Goal: Task Accomplishment & Management: Use online tool/utility

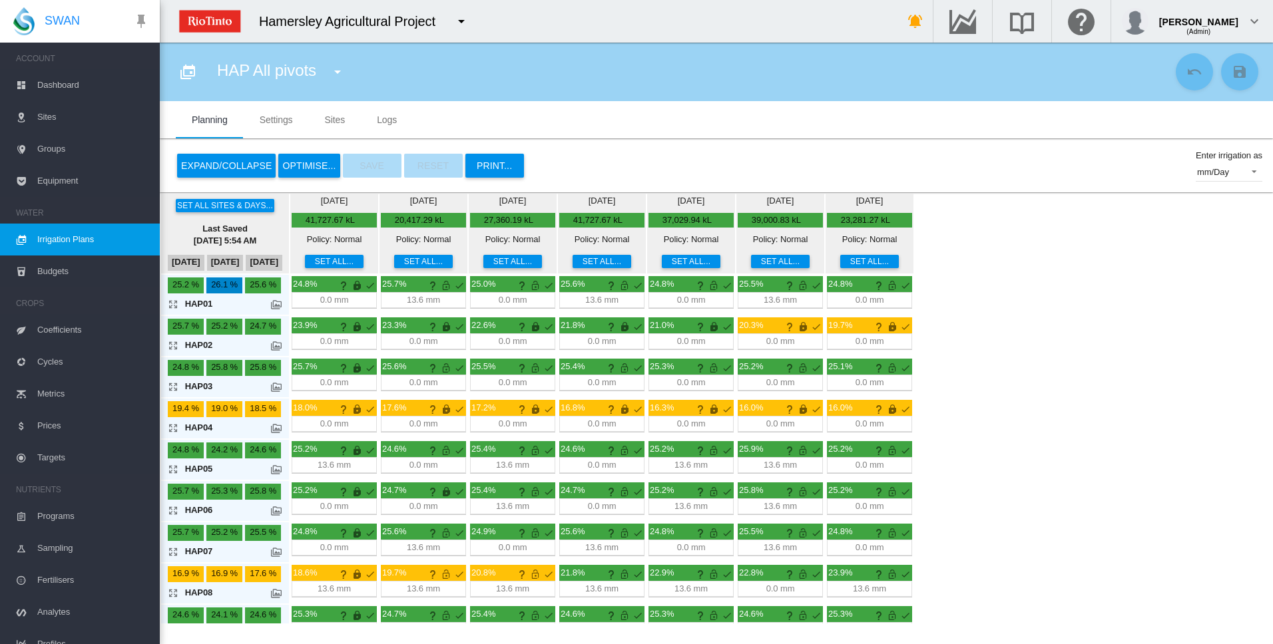
scroll to position [353, 0]
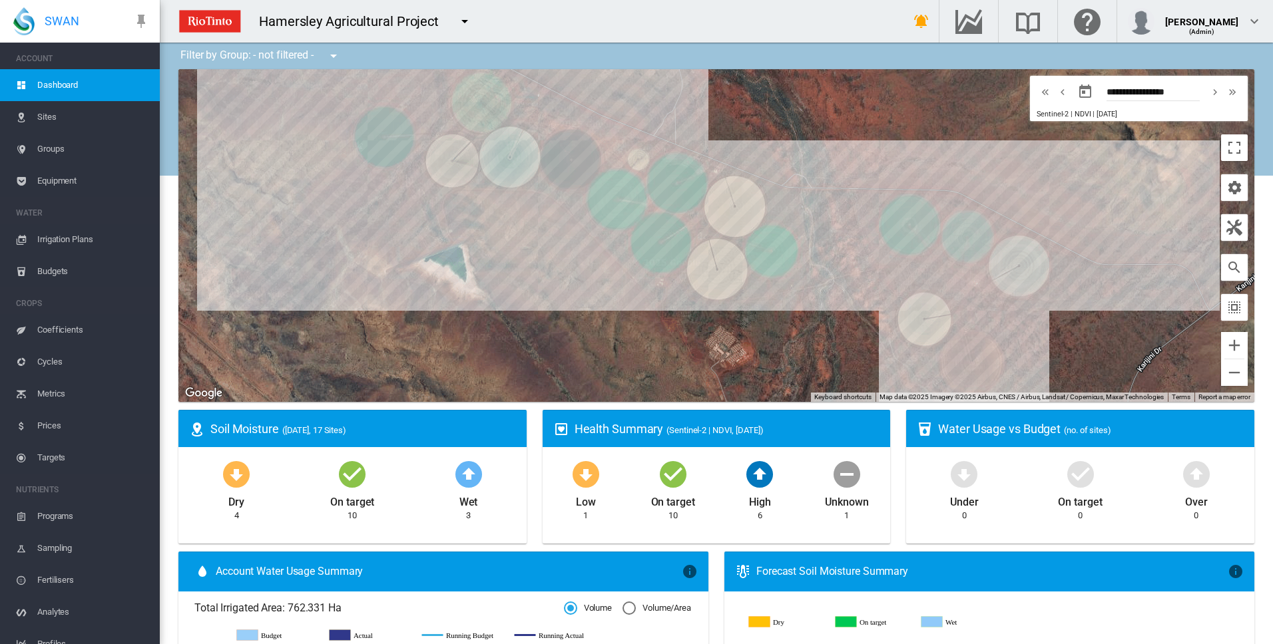
click at [45, 238] on span "Irrigation Plans" at bounding box center [93, 240] width 112 height 32
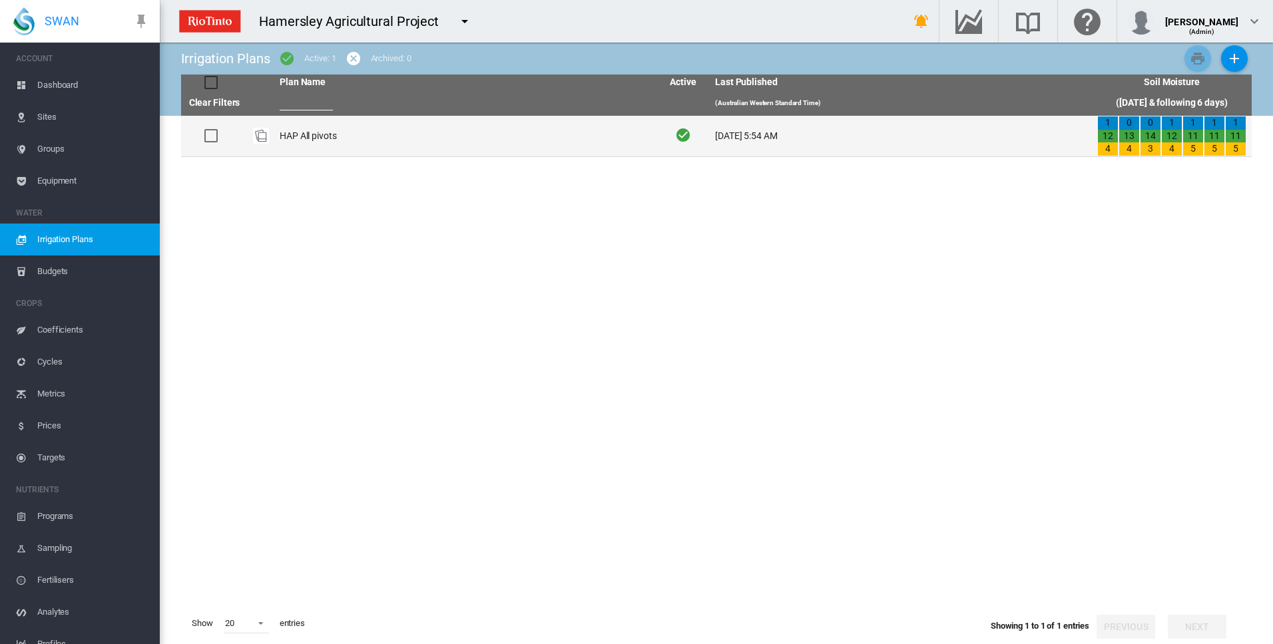
click at [317, 136] on td "HAP All pivots" at bounding box center [465, 136] width 382 height 41
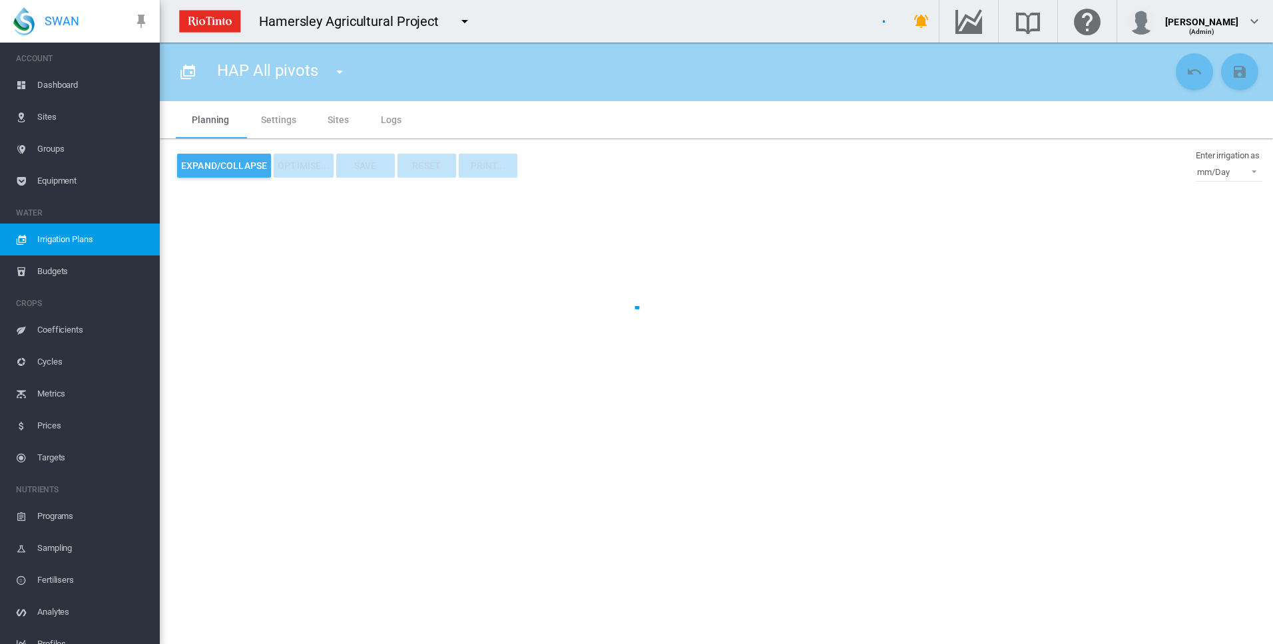
type input "**********"
type input "*"
type input "*****"
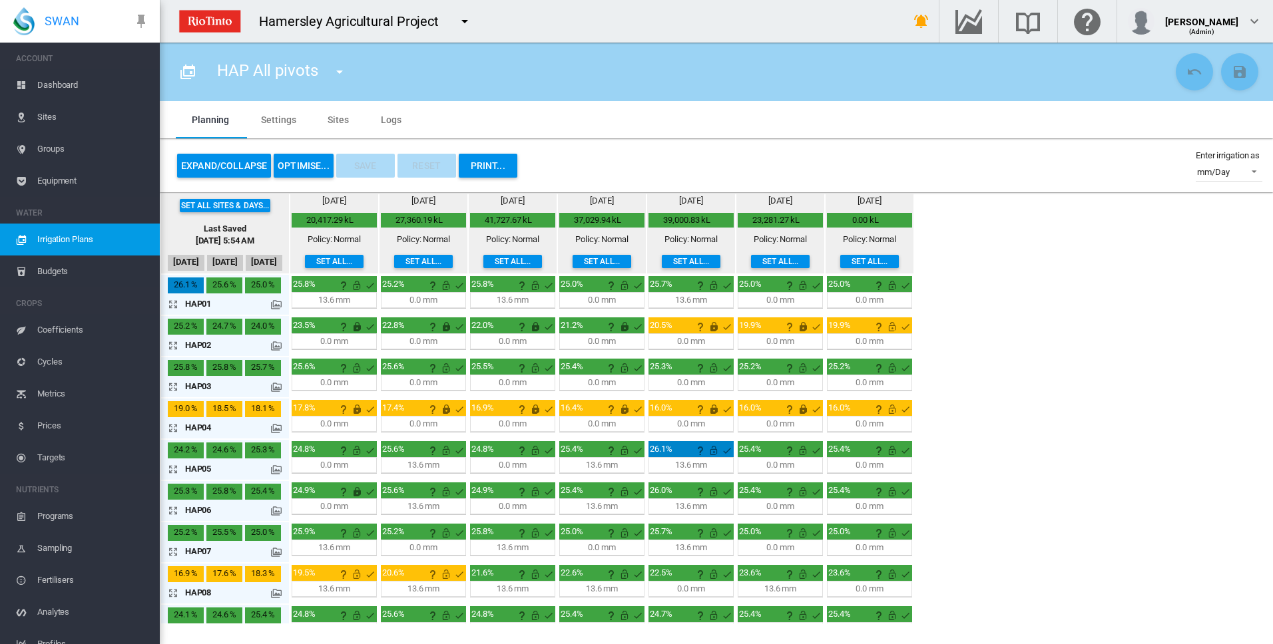
click at [172, 303] on md-icon "icon-arrow-expand" at bounding box center [176, 304] width 16 height 16
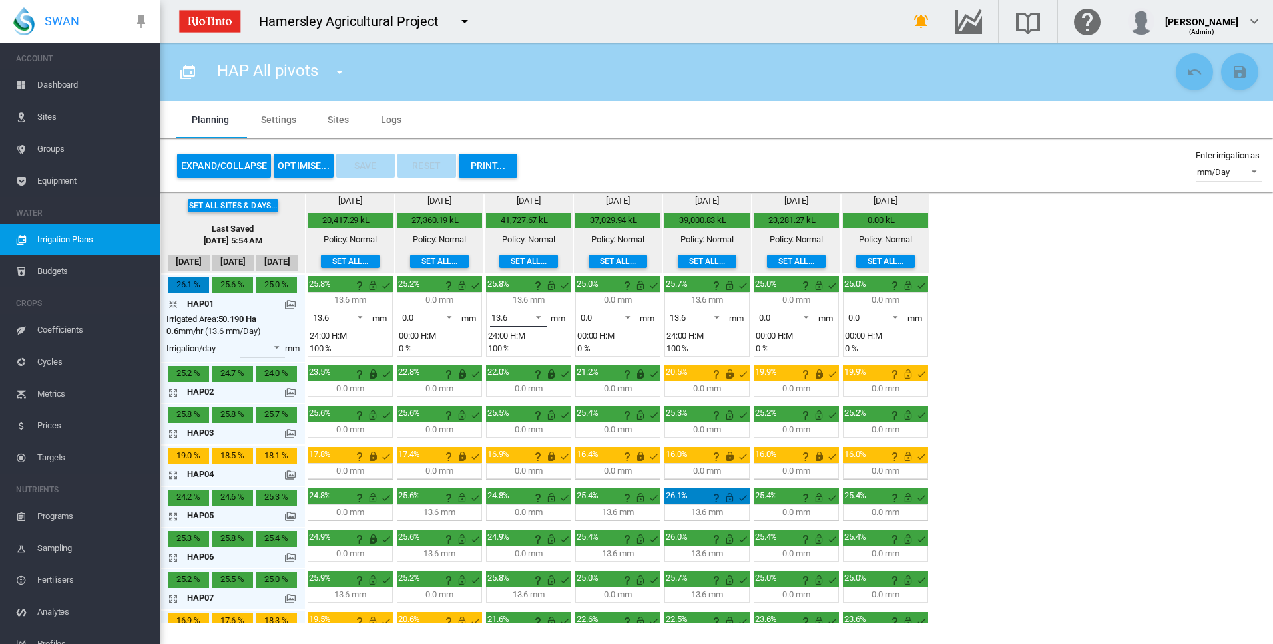
click at [539, 315] on span at bounding box center [534, 316] width 16 height 12
click at [534, 288] on md-option "0.0" at bounding box center [526, 286] width 91 height 32
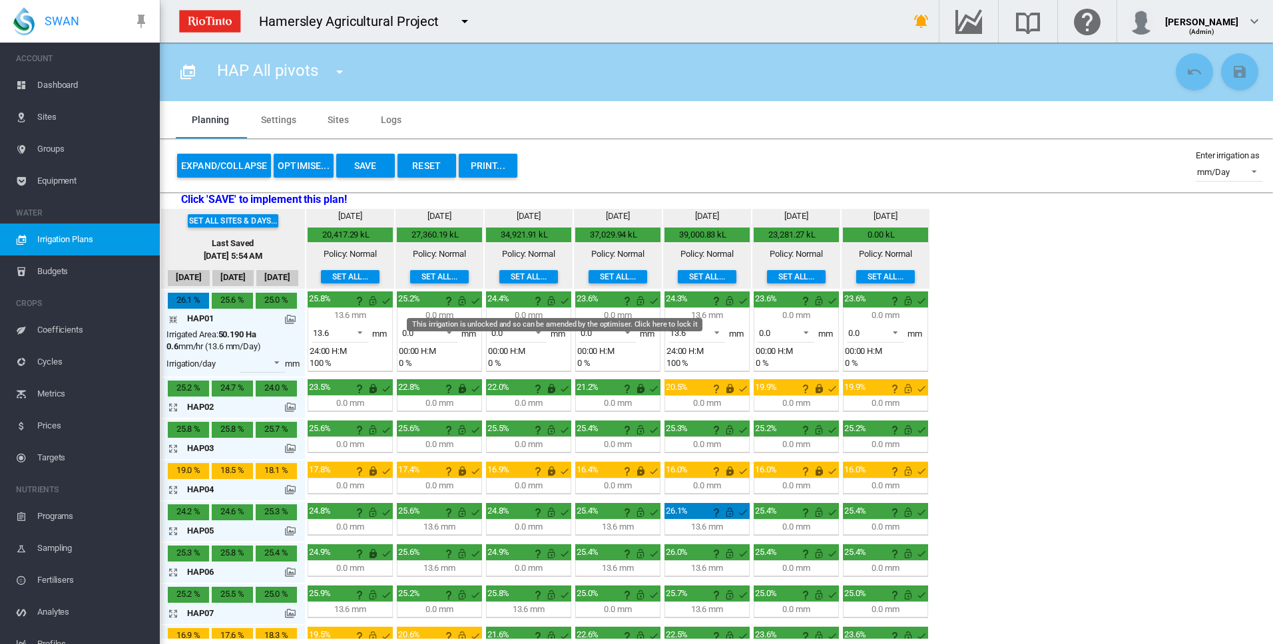
click at [554, 301] on md-icon "This irrigation is unlocked and so can be amended by the optimiser. Click here …" at bounding box center [551, 301] width 16 height 16
click at [172, 319] on md-icon "icon-arrow-collapse" at bounding box center [176, 319] width 16 height 16
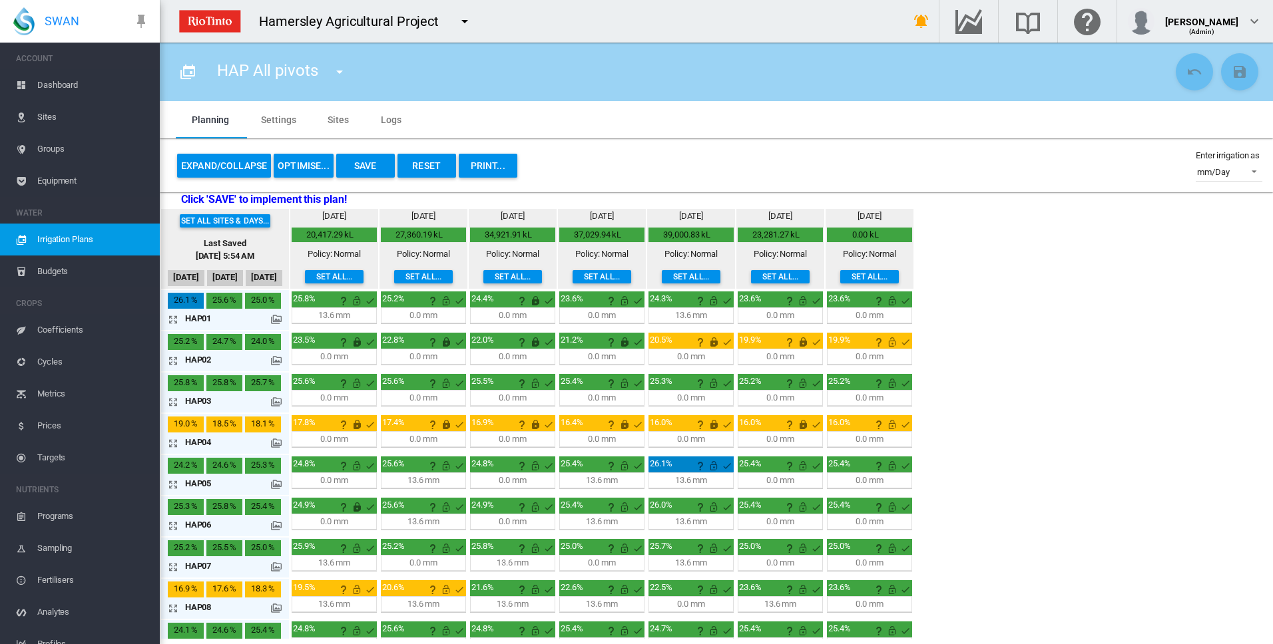
click at [170, 485] on md-icon "icon-arrow-expand" at bounding box center [176, 485] width 16 height 16
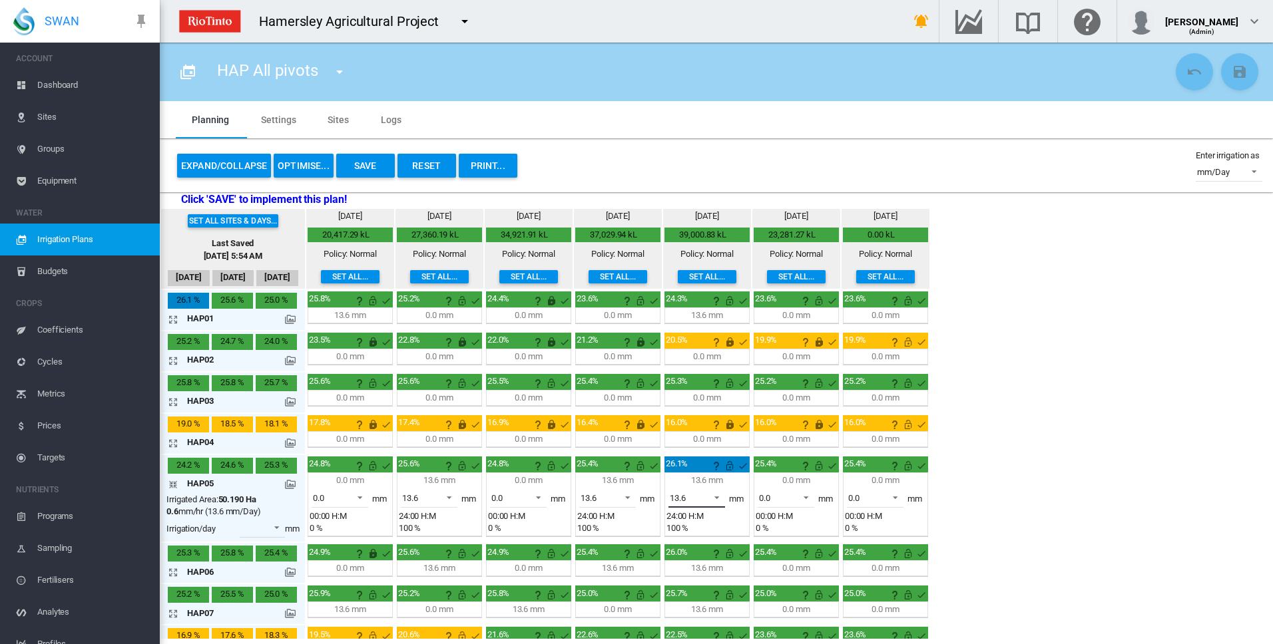
click at [715, 497] on span at bounding box center [713, 497] width 16 height 12
click at [715, 471] on md-option "0.0" at bounding box center [704, 466] width 91 height 32
click at [731, 466] on md-icon "This irrigation is unlocked and so can be amended by the optimiser. Click here …" at bounding box center [729, 466] width 16 height 16
click at [172, 485] on md-icon "icon-arrow-collapse" at bounding box center [176, 485] width 16 height 16
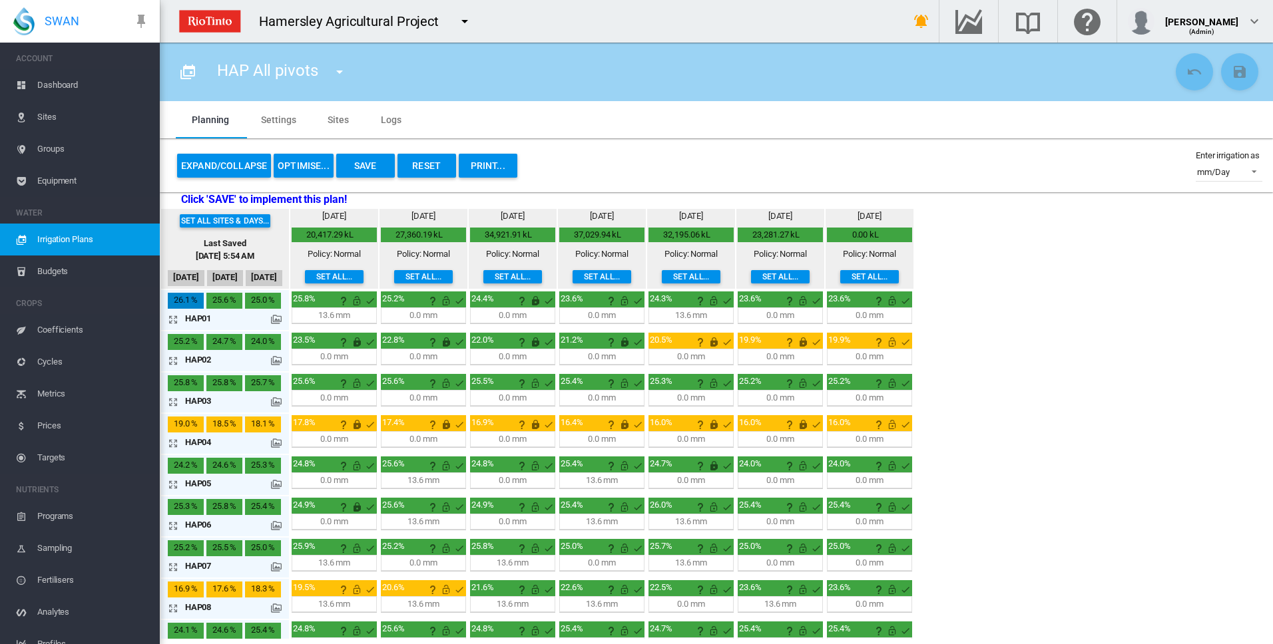
click at [174, 524] on md-icon "icon-arrow-expand" at bounding box center [176, 526] width 16 height 16
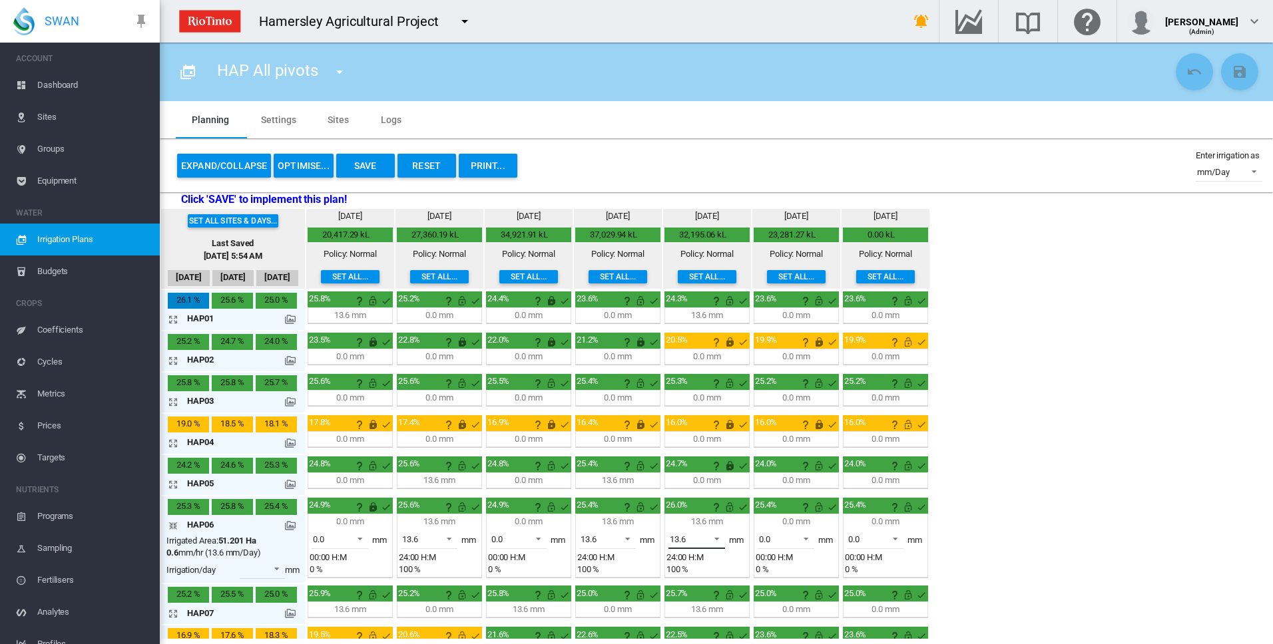
click at [718, 537] on span at bounding box center [713, 538] width 16 height 12
click at [719, 513] on md-option "0.0" at bounding box center [704, 507] width 91 height 32
click at [730, 510] on md-icon "This irrigation is unlocked and so can be amended by the optimiser. Click here …" at bounding box center [729, 507] width 16 height 16
click at [174, 522] on md-icon "icon-arrow-collapse" at bounding box center [176, 526] width 16 height 16
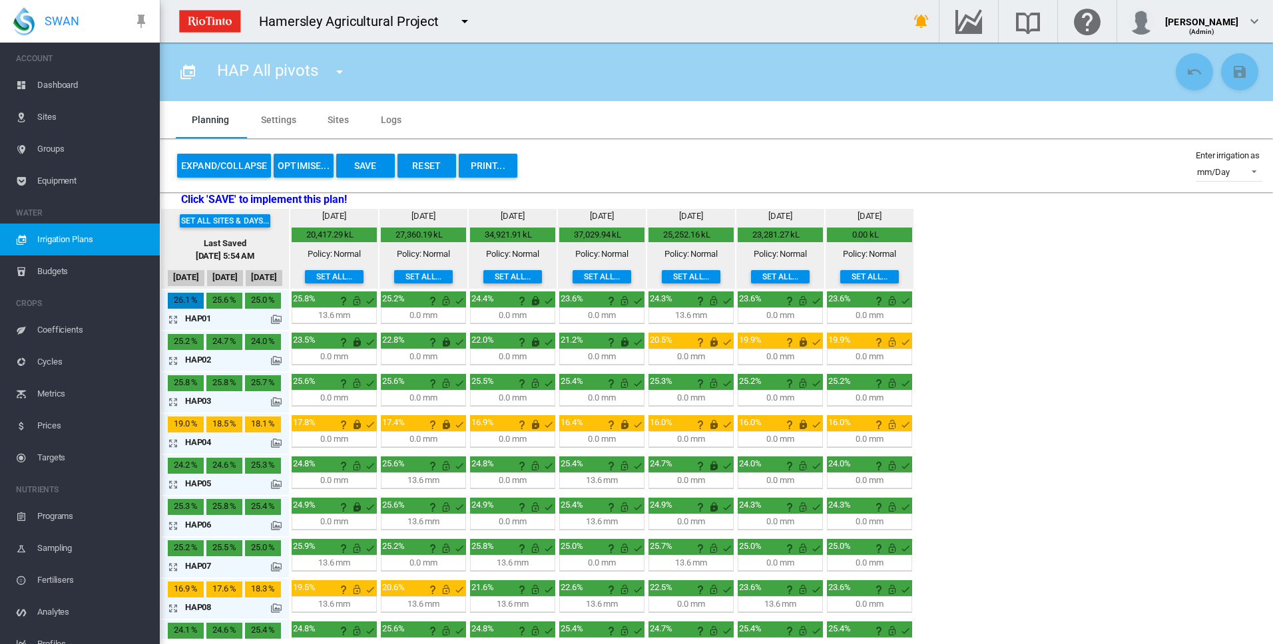
scroll to position [67, 0]
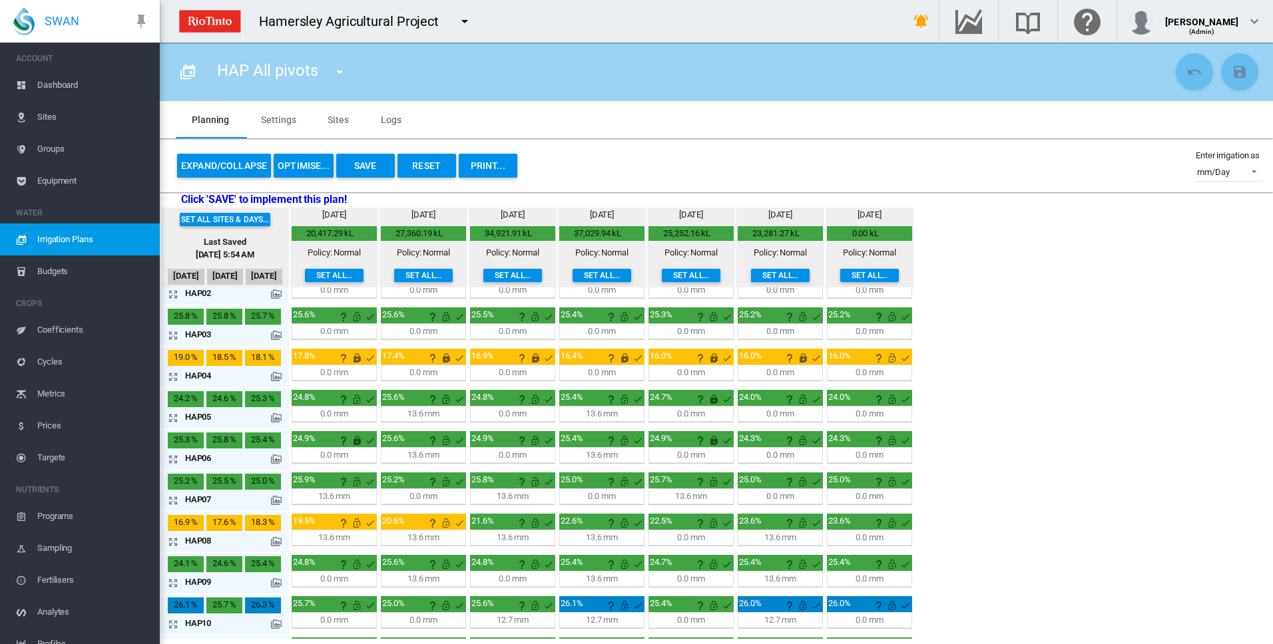
click at [172, 538] on md-icon "icon-arrow-expand" at bounding box center [176, 542] width 16 height 16
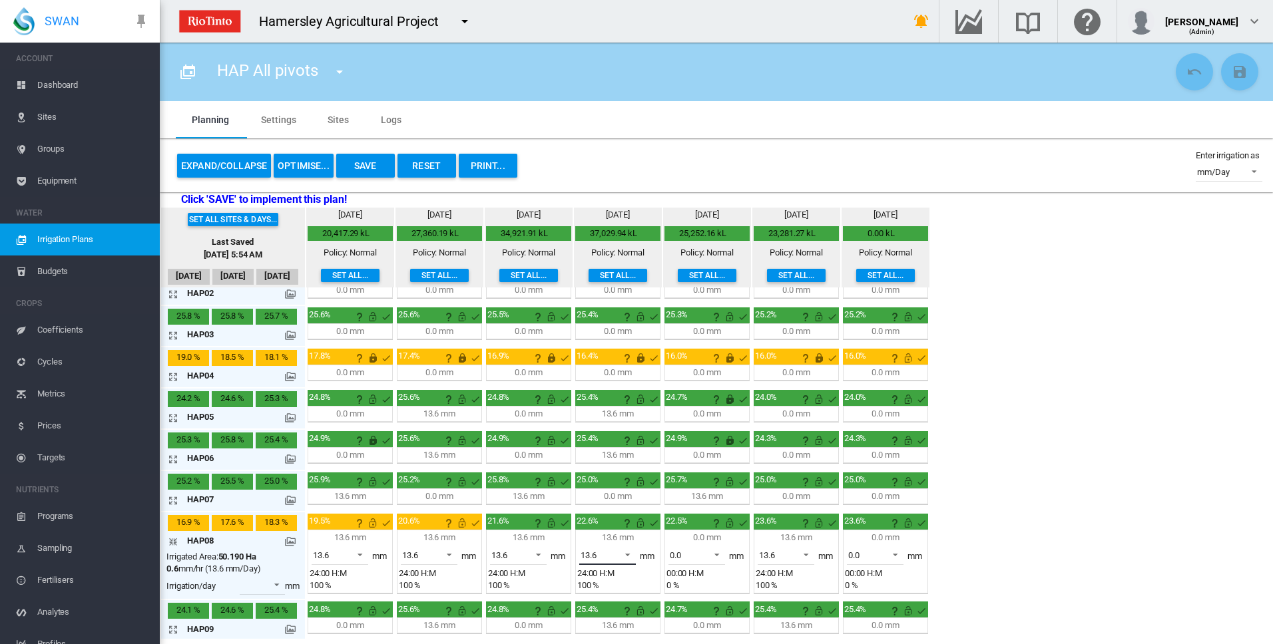
click at [628, 553] on span at bounding box center [624, 554] width 16 height 12
click at [623, 528] on md-option "0.0" at bounding box center [615, 523] width 91 height 32
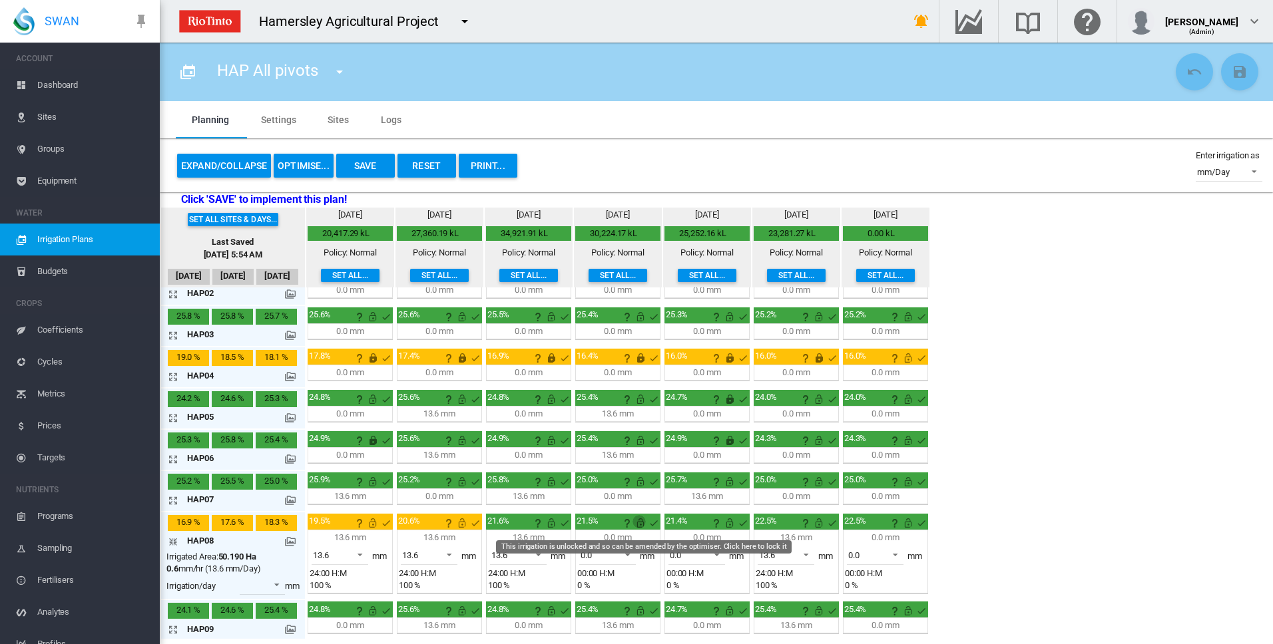
click at [644, 525] on md-icon "This irrigation is unlocked and so can be amended by the optimiser. Click here …" at bounding box center [640, 523] width 16 height 16
click at [174, 541] on md-icon "icon-arrow-collapse" at bounding box center [176, 542] width 16 height 16
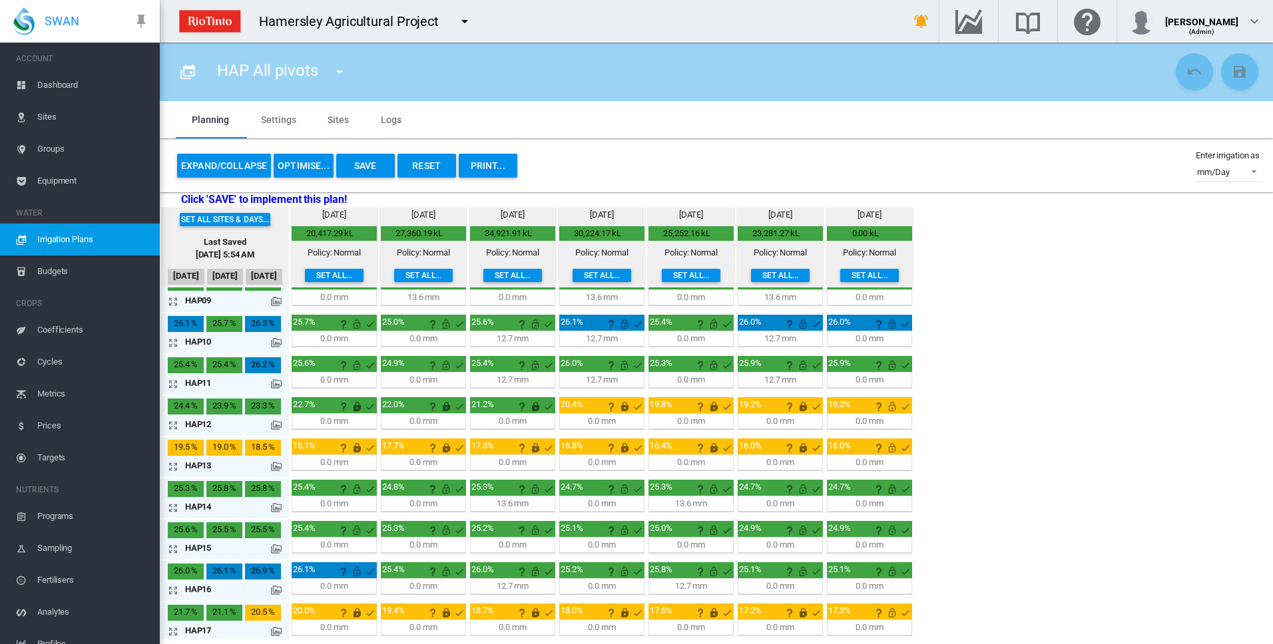
scroll to position [353, 0]
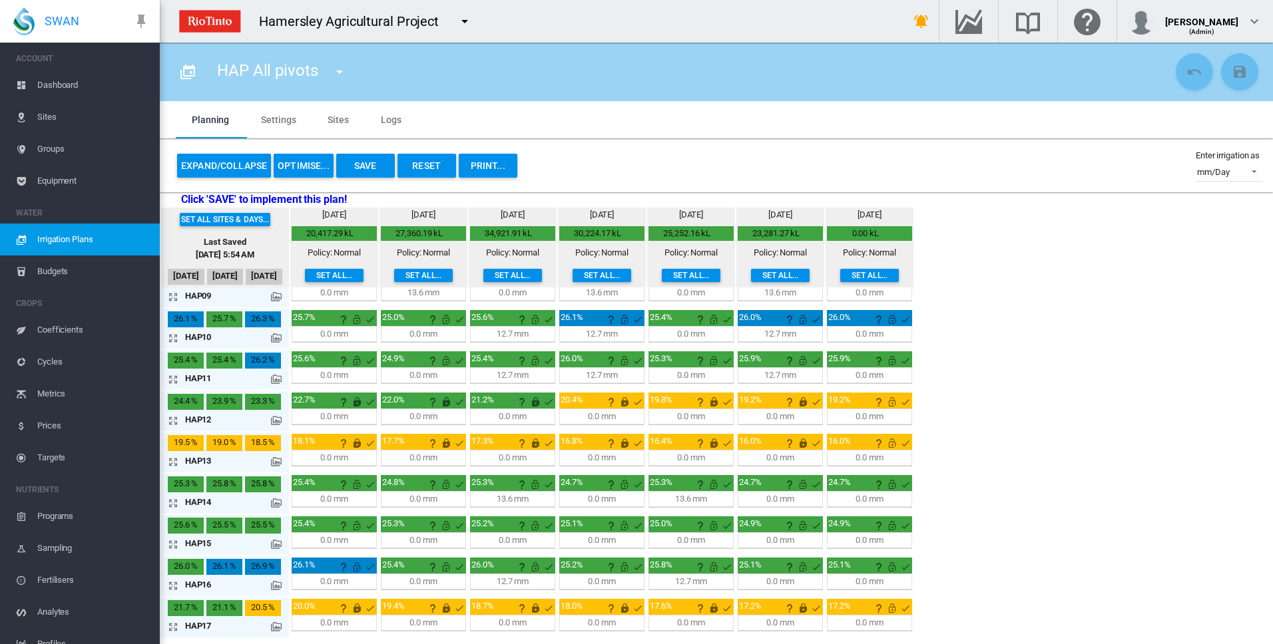
click at [367, 166] on button "Save" at bounding box center [365, 166] width 59 height 24
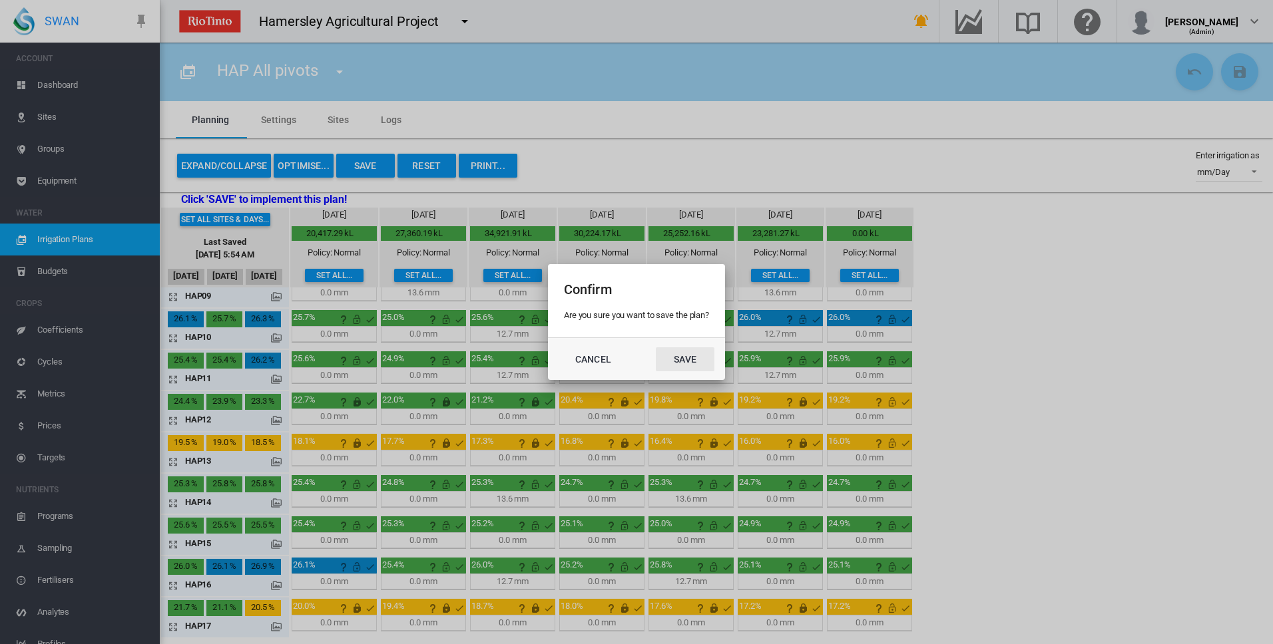
click at [688, 360] on button "Save" at bounding box center [685, 359] width 59 height 24
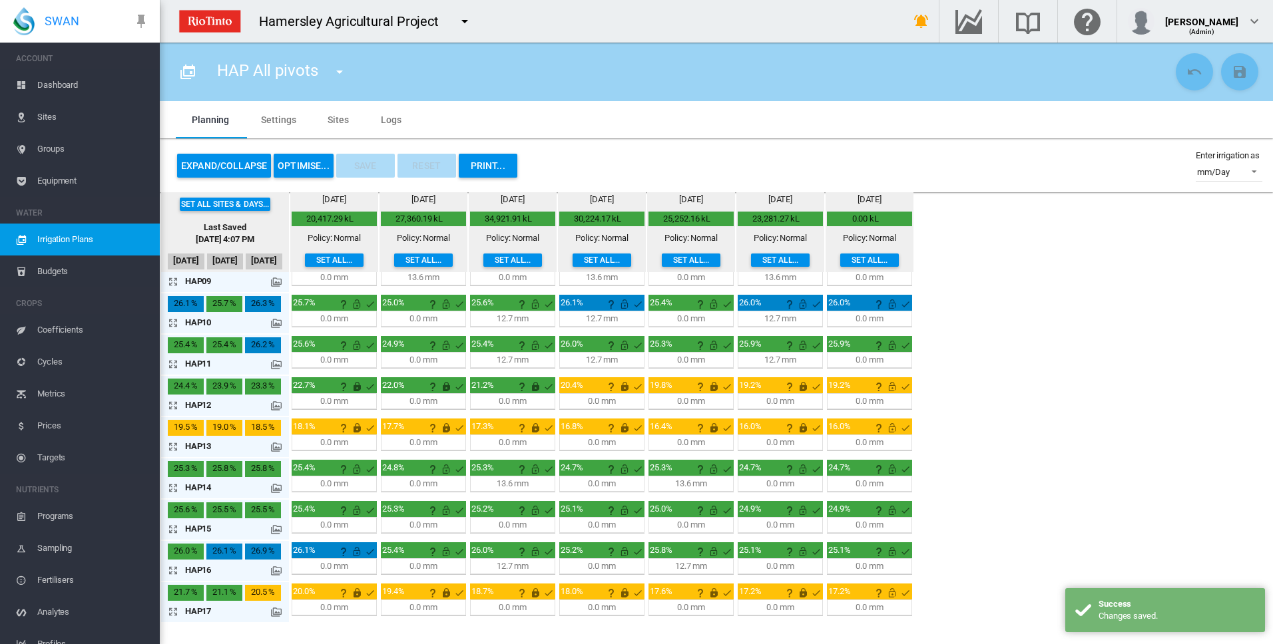
click at [305, 168] on button "OPTIMISE..." at bounding box center [304, 166] width 60 height 24
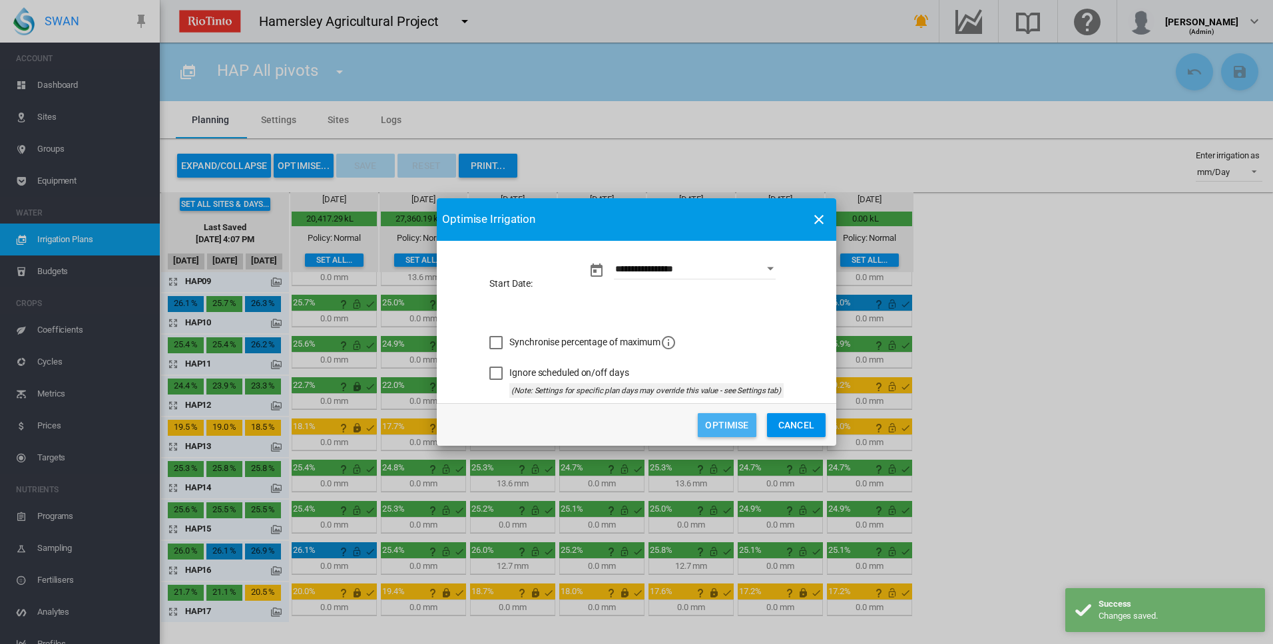
click at [719, 427] on button "Optimise" at bounding box center [726, 425] width 59 height 24
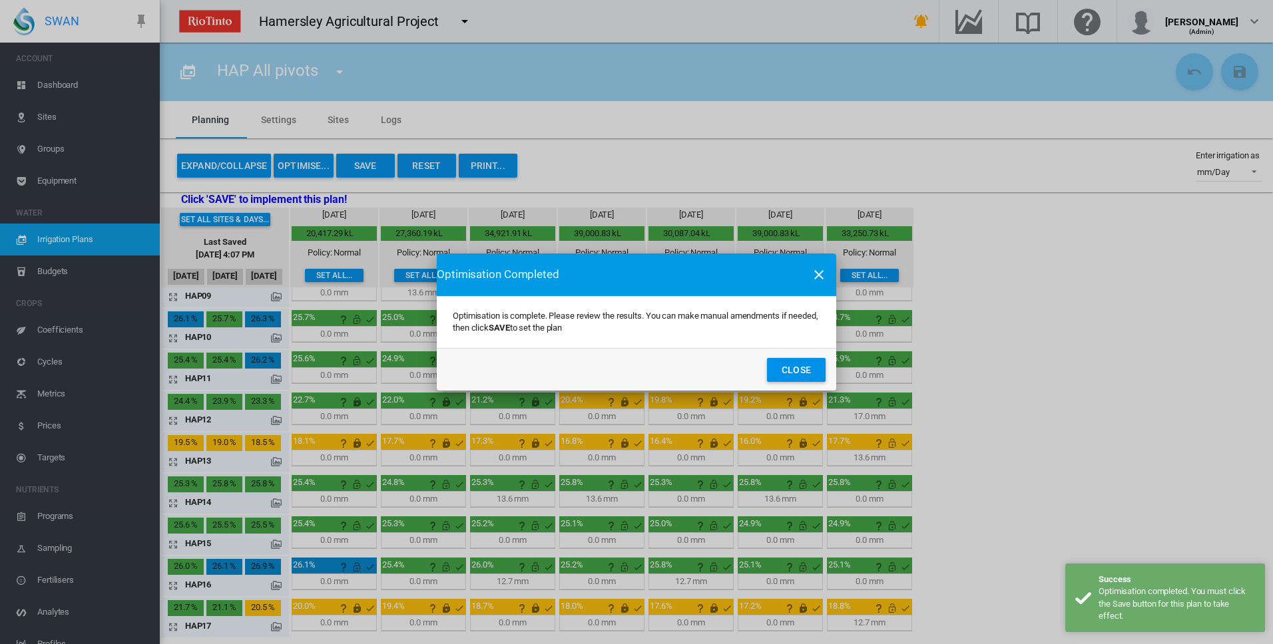
click at [797, 371] on button "Close" at bounding box center [796, 370] width 59 height 24
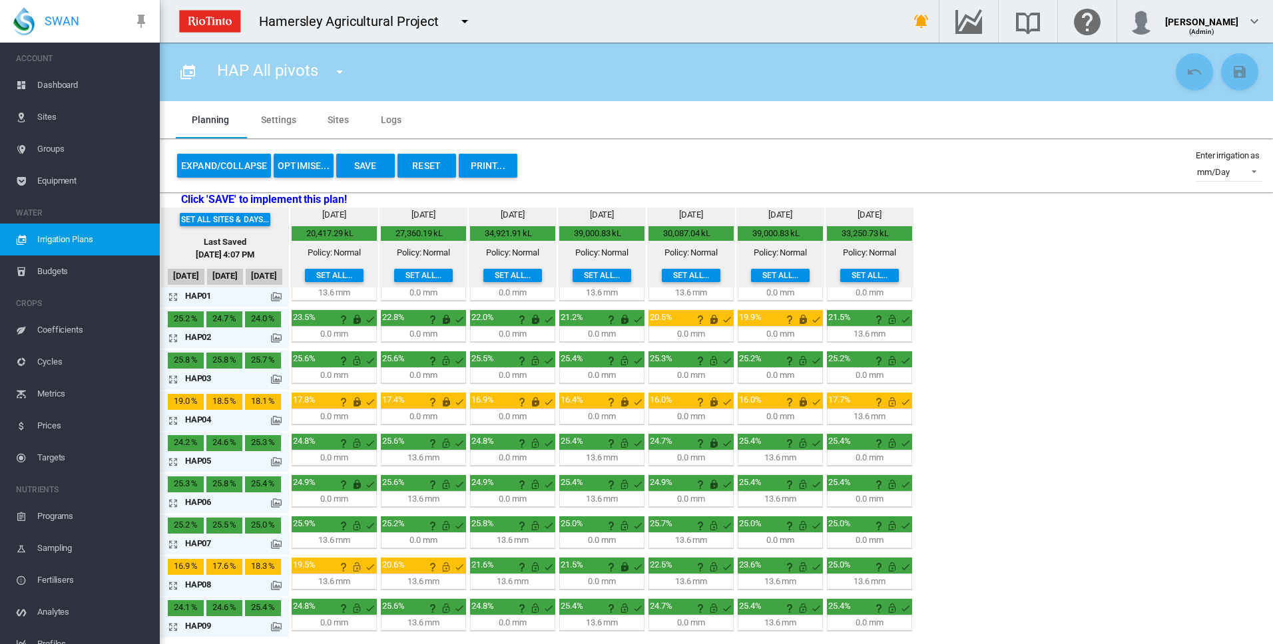
scroll to position [0, 0]
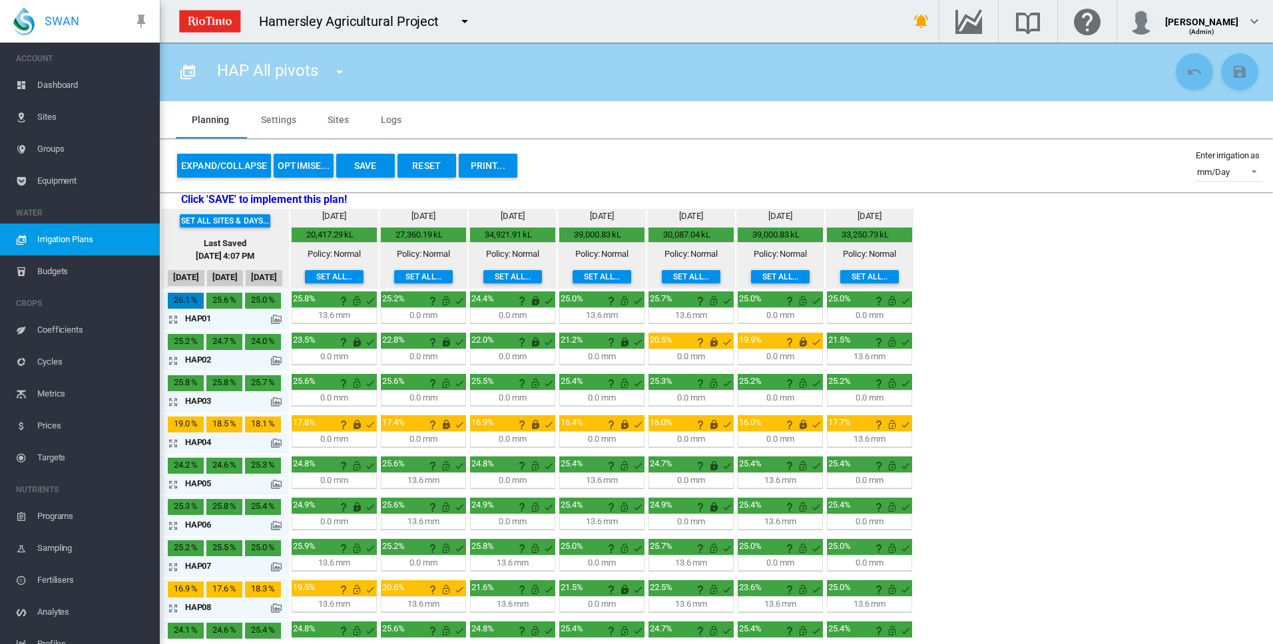
click at [170, 319] on md-icon "icon-arrow-expand" at bounding box center [176, 319] width 16 height 16
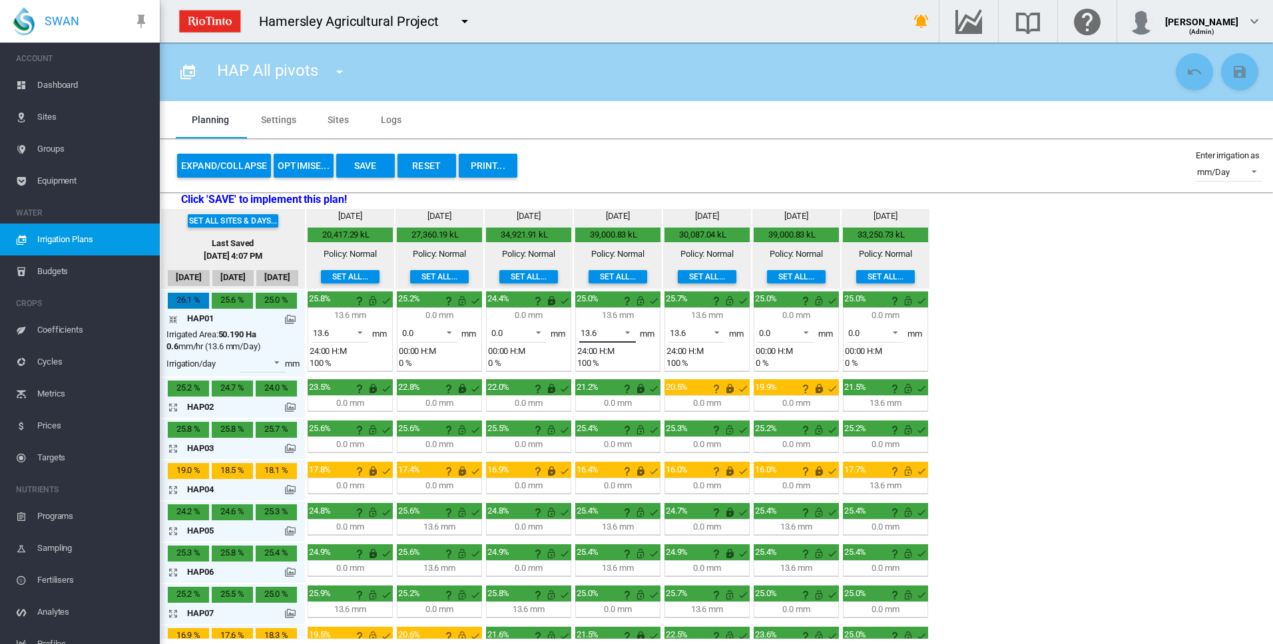
click at [626, 332] on span at bounding box center [624, 331] width 16 height 12
click at [622, 304] on md-option "0.0" at bounding box center [615, 301] width 91 height 32
click at [642, 301] on md-icon "This irrigation is unlocked and so can be amended by the optimiser. Click here …" at bounding box center [640, 301] width 16 height 16
click at [172, 321] on md-icon "icon-arrow-collapse" at bounding box center [176, 319] width 16 height 16
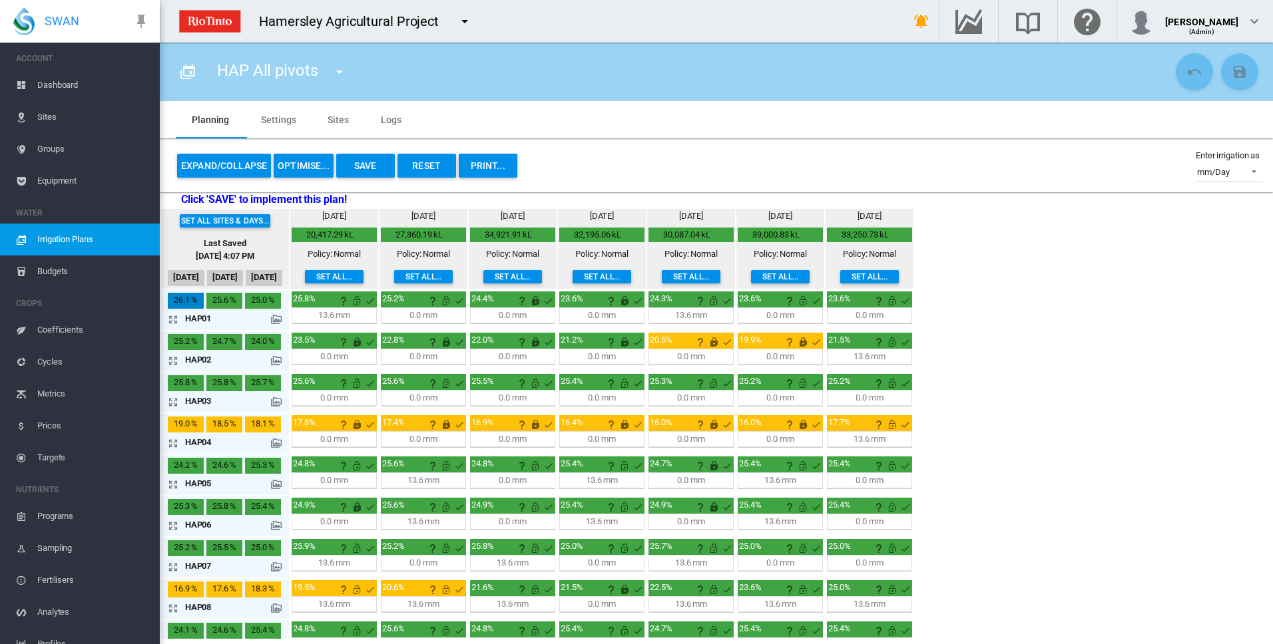
click at [301, 163] on button "OPTIMISE..." at bounding box center [304, 166] width 60 height 24
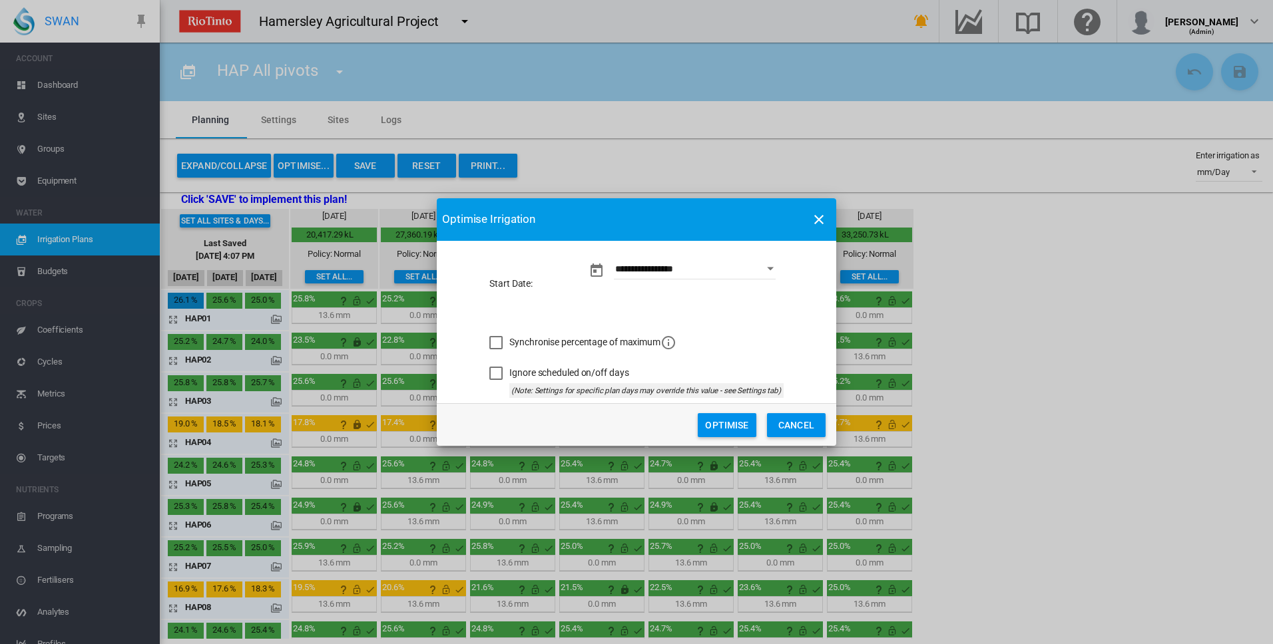
click at [738, 425] on button "Optimise" at bounding box center [726, 425] width 59 height 24
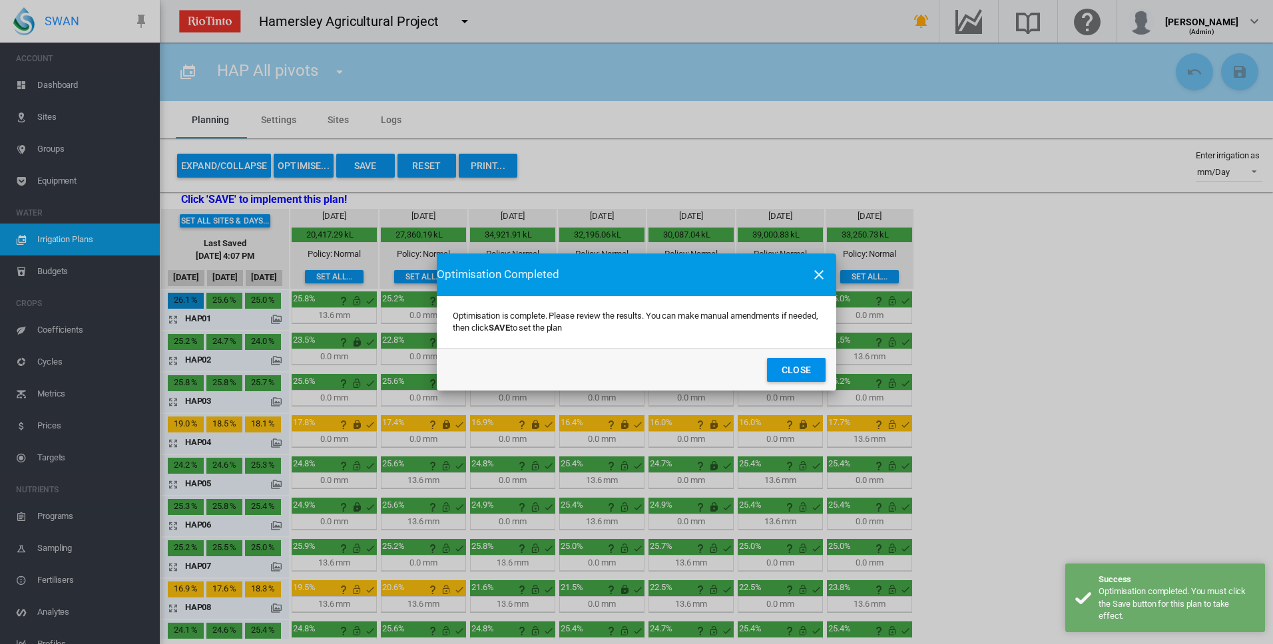
click at [805, 369] on button "Close" at bounding box center [796, 370] width 59 height 24
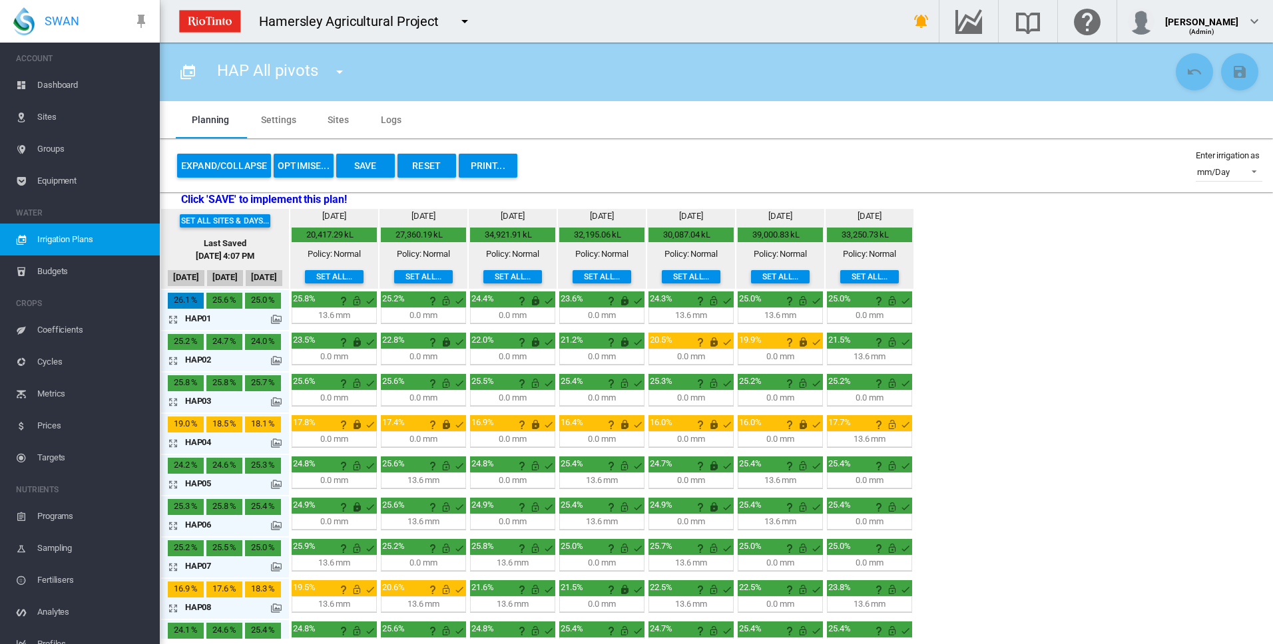
click at [174, 319] on md-icon "icon-arrow-expand" at bounding box center [176, 319] width 16 height 16
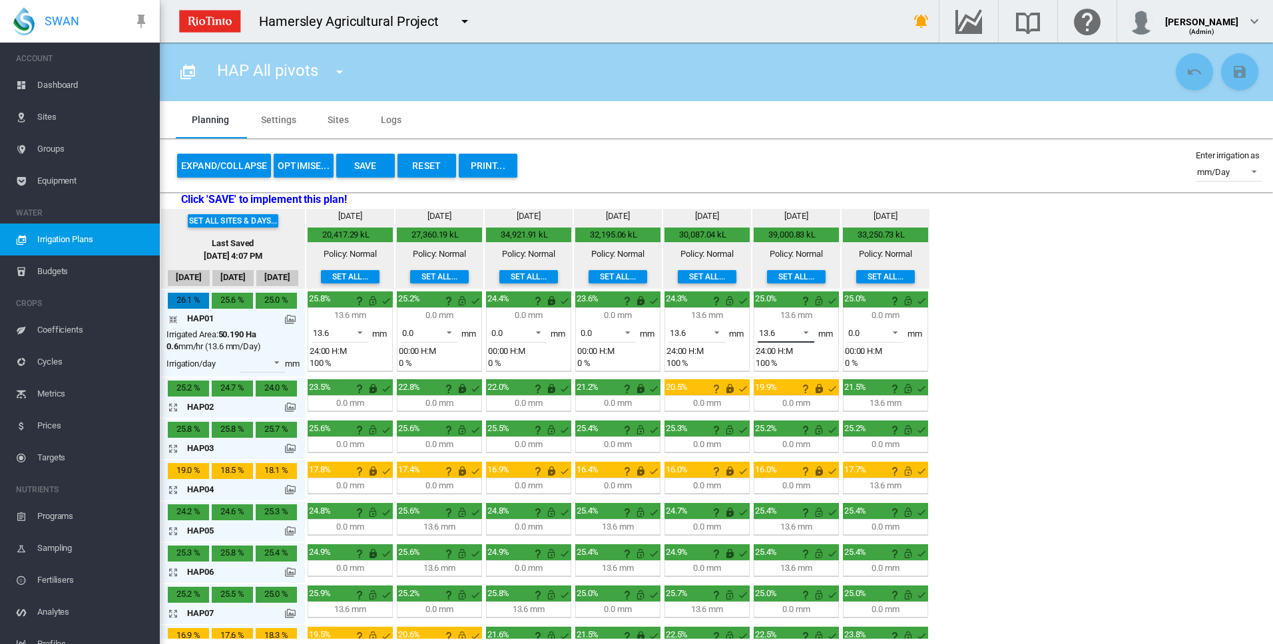
click at [809, 332] on span at bounding box center [802, 331] width 16 height 12
click at [781, 303] on md-option "0.0" at bounding box center [793, 301] width 91 height 32
click at [821, 300] on md-icon "This irrigation is unlocked and so can be amended by the optimiser. Click here …" at bounding box center [819, 301] width 16 height 16
click at [896, 329] on span at bounding box center [891, 331] width 16 height 12
click at [875, 366] on md-option "13.6" at bounding box center [882, 365] width 91 height 32
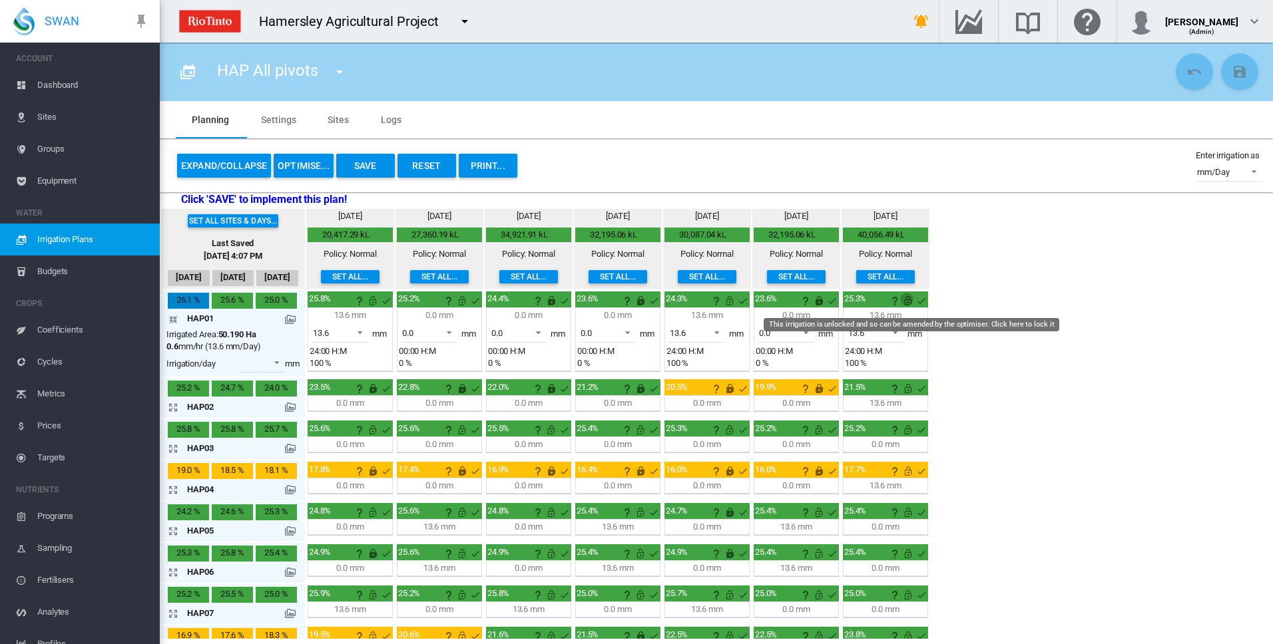
click at [906, 304] on md-icon "This irrigation is unlocked and so can be amended by the optimiser. Click here …" at bounding box center [908, 301] width 16 height 16
click at [173, 319] on md-icon "icon-arrow-collapse" at bounding box center [176, 319] width 16 height 16
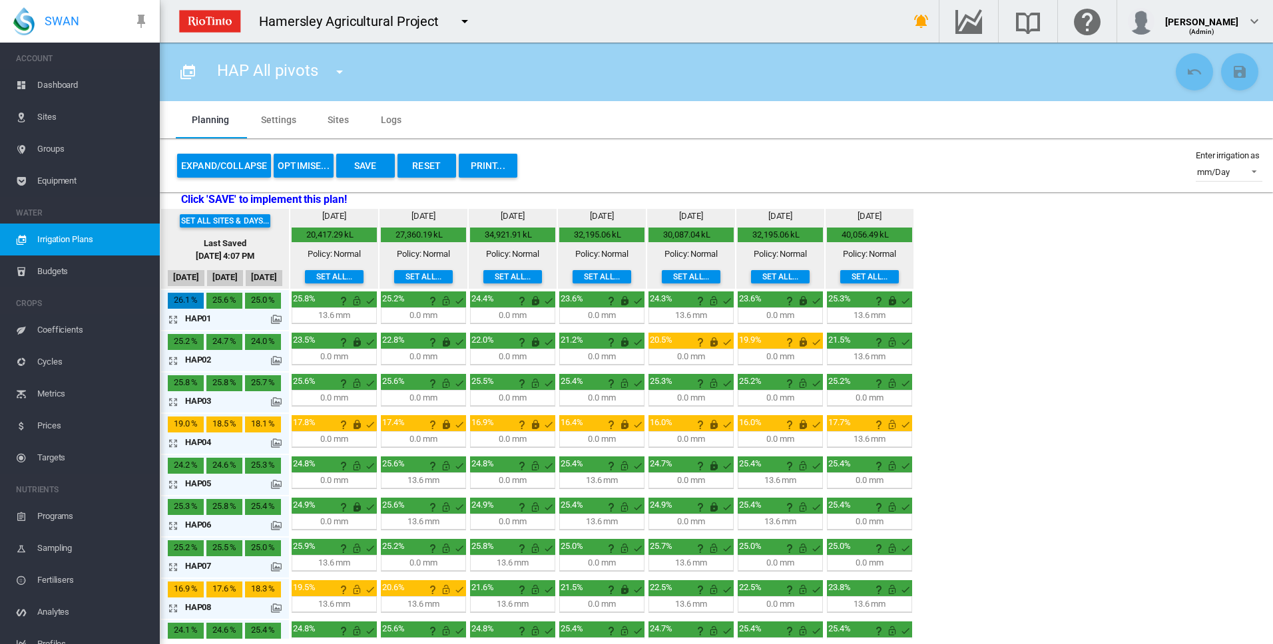
click at [305, 168] on button "OPTIMISE..." at bounding box center [304, 166] width 60 height 24
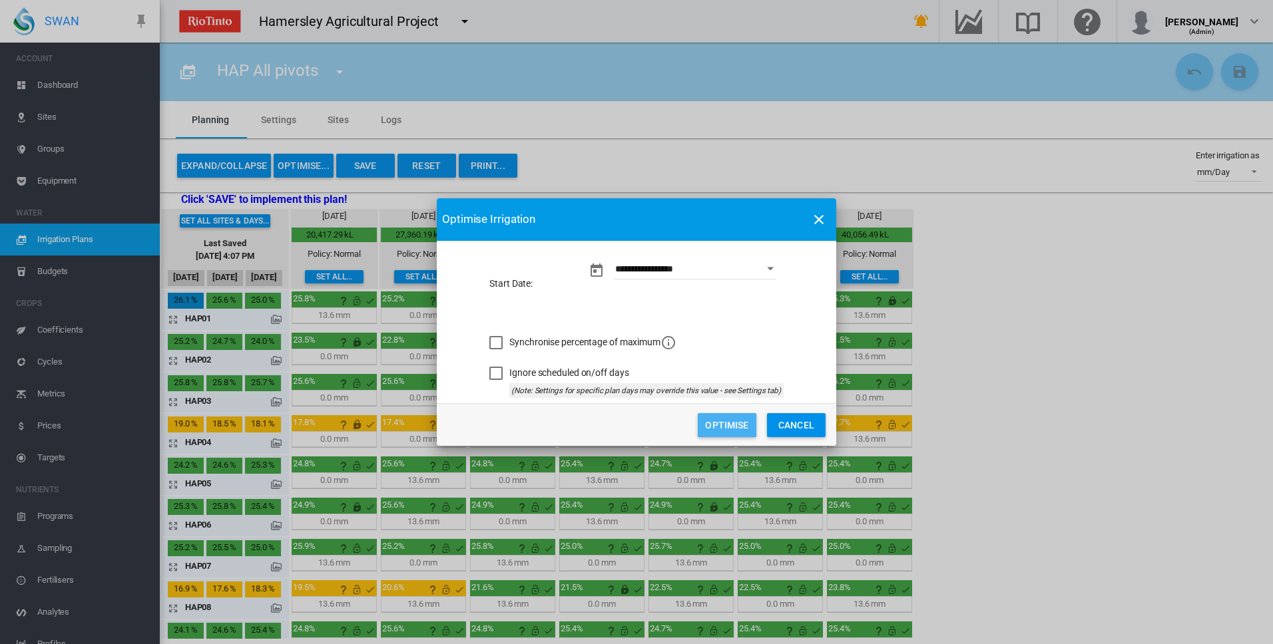
click at [735, 421] on button "Optimise" at bounding box center [726, 425] width 59 height 24
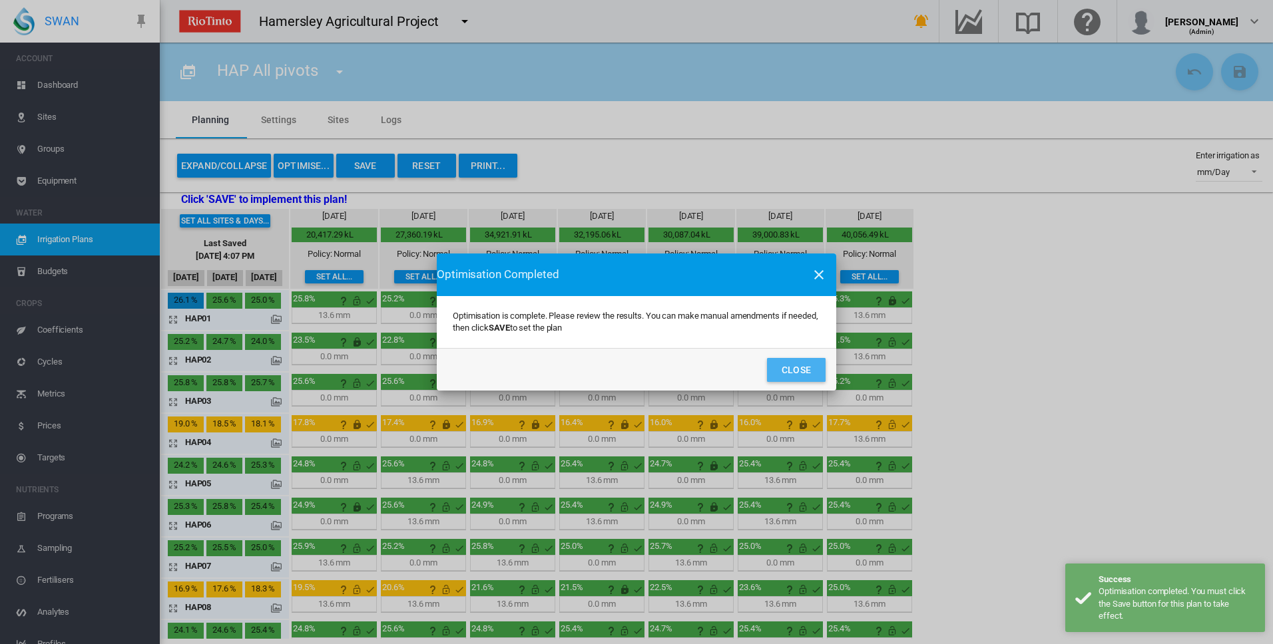
click at [792, 369] on button "Close" at bounding box center [796, 370] width 59 height 24
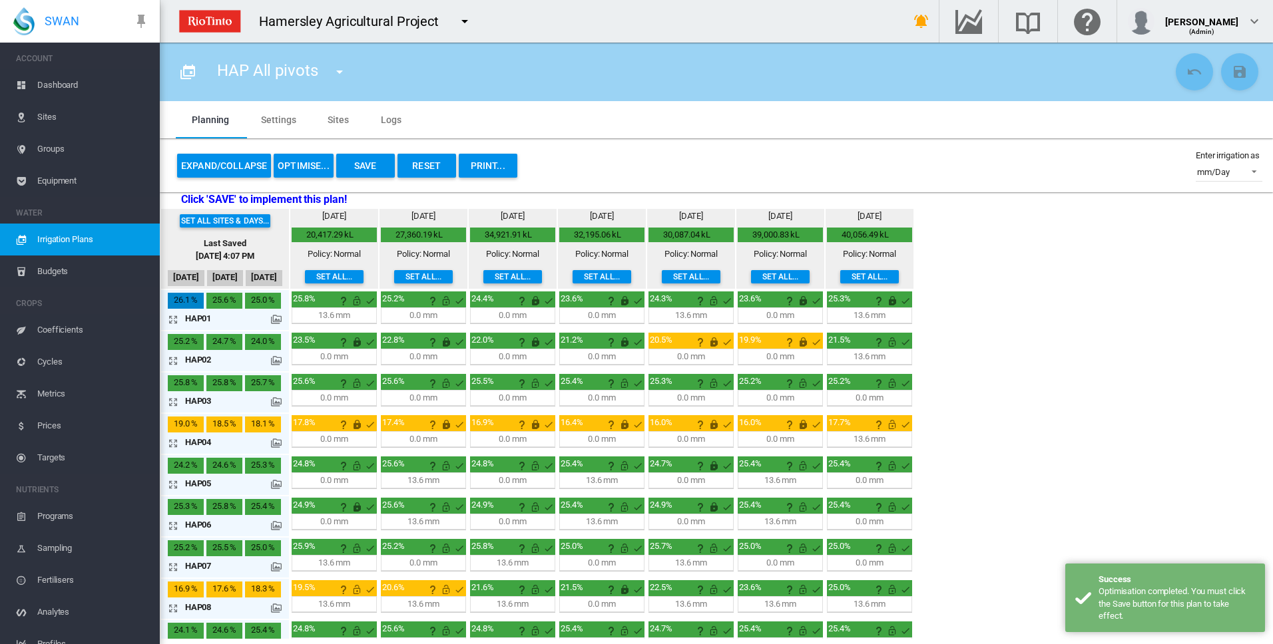
click at [372, 165] on button "Save" at bounding box center [365, 166] width 59 height 24
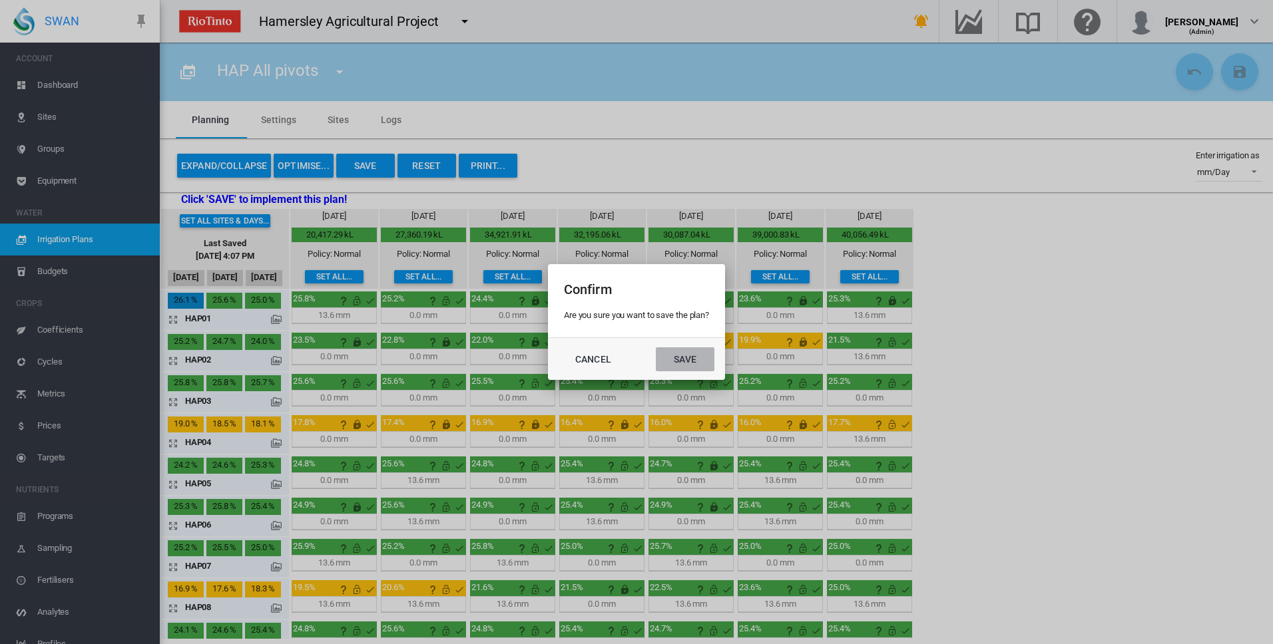
click at [680, 359] on button "Save" at bounding box center [685, 359] width 59 height 24
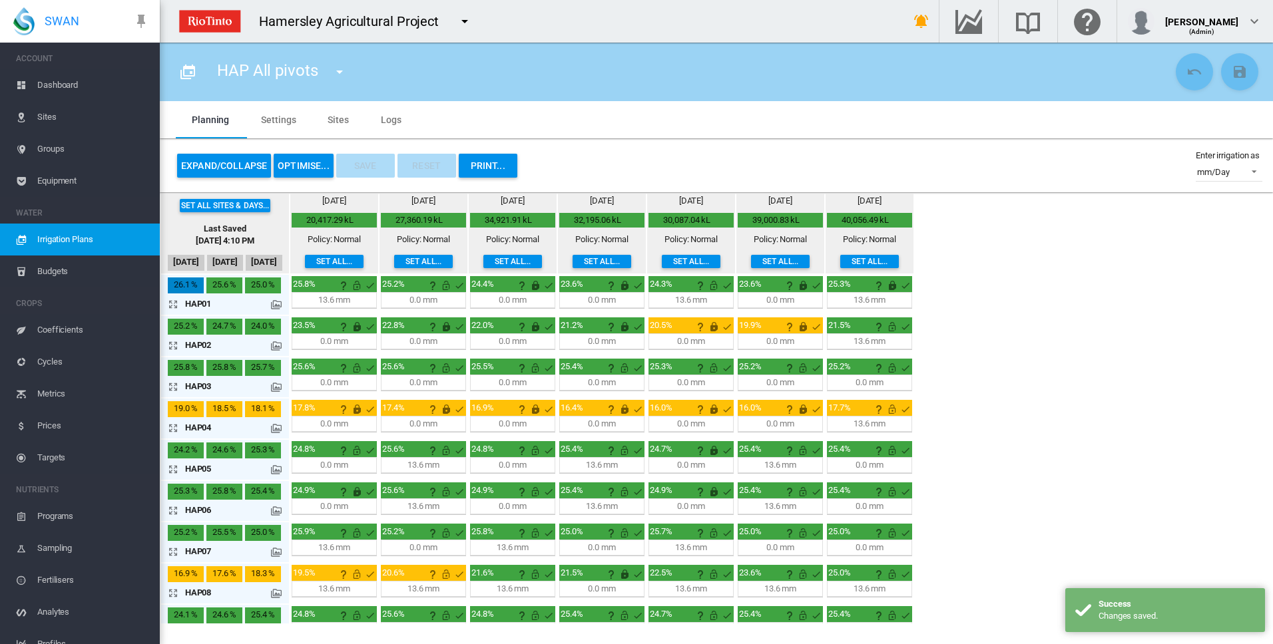
click at [278, 120] on md-tab-item "Settings" at bounding box center [278, 119] width 67 height 37
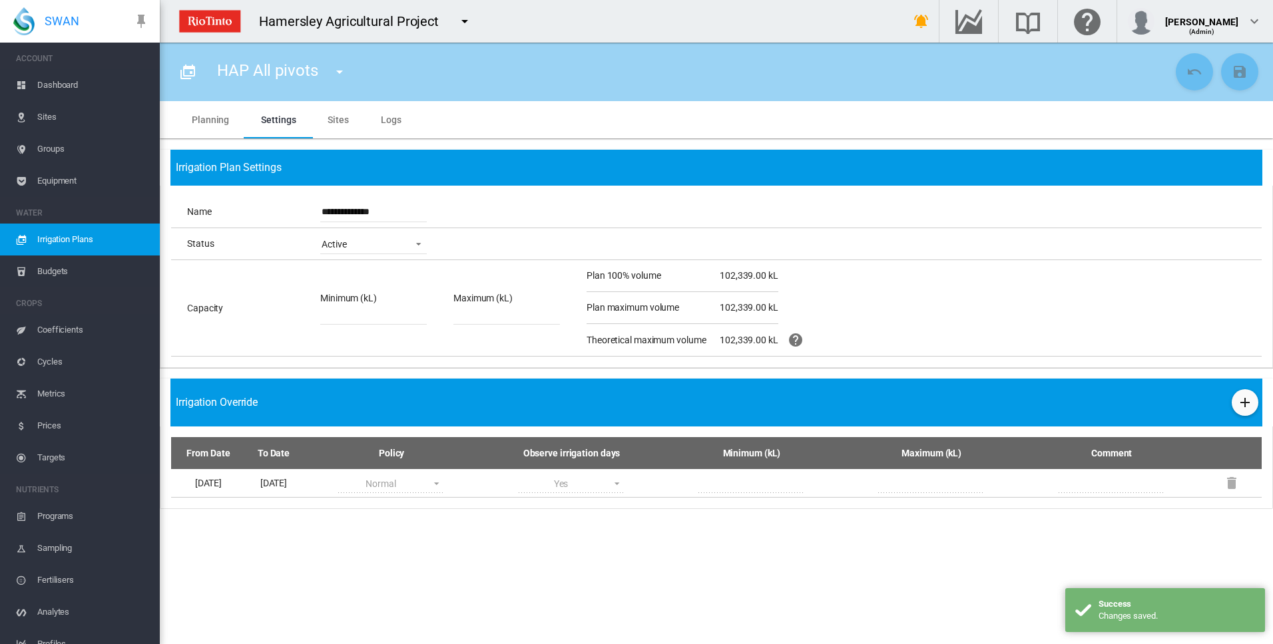
click at [329, 116] on md-tab-item "Sites" at bounding box center [337, 119] width 53 height 37
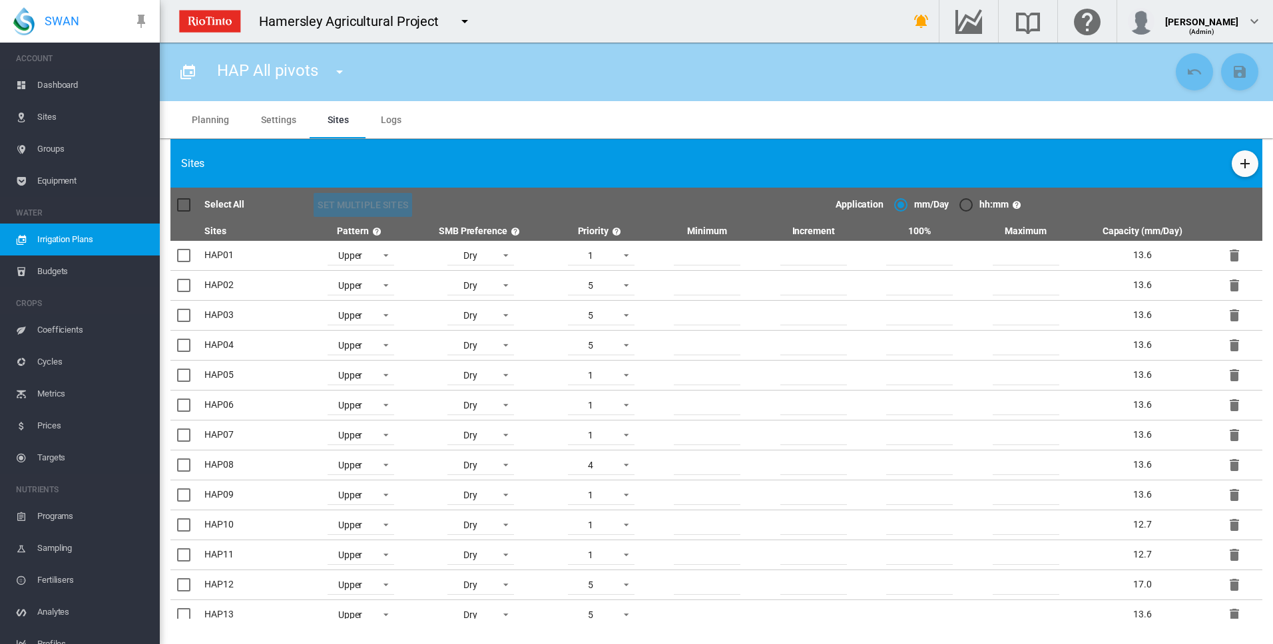
click at [208, 120] on md-tab-item "Planning" at bounding box center [210, 119] width 69 height 37
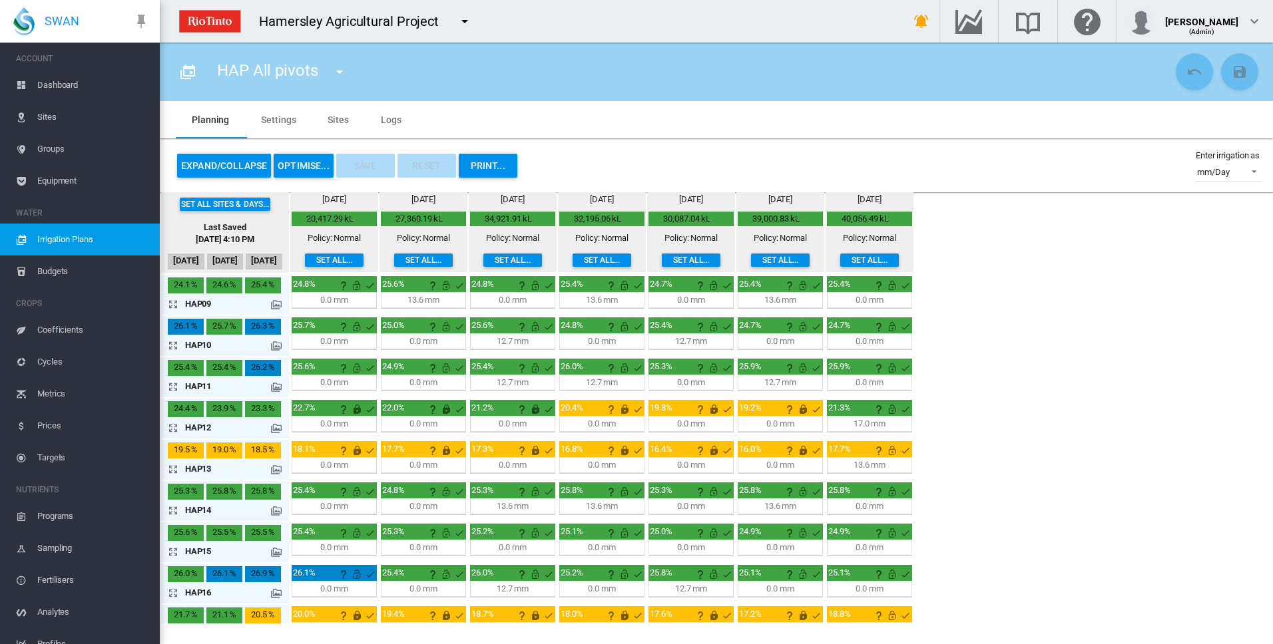
scroll to position [353, 0]
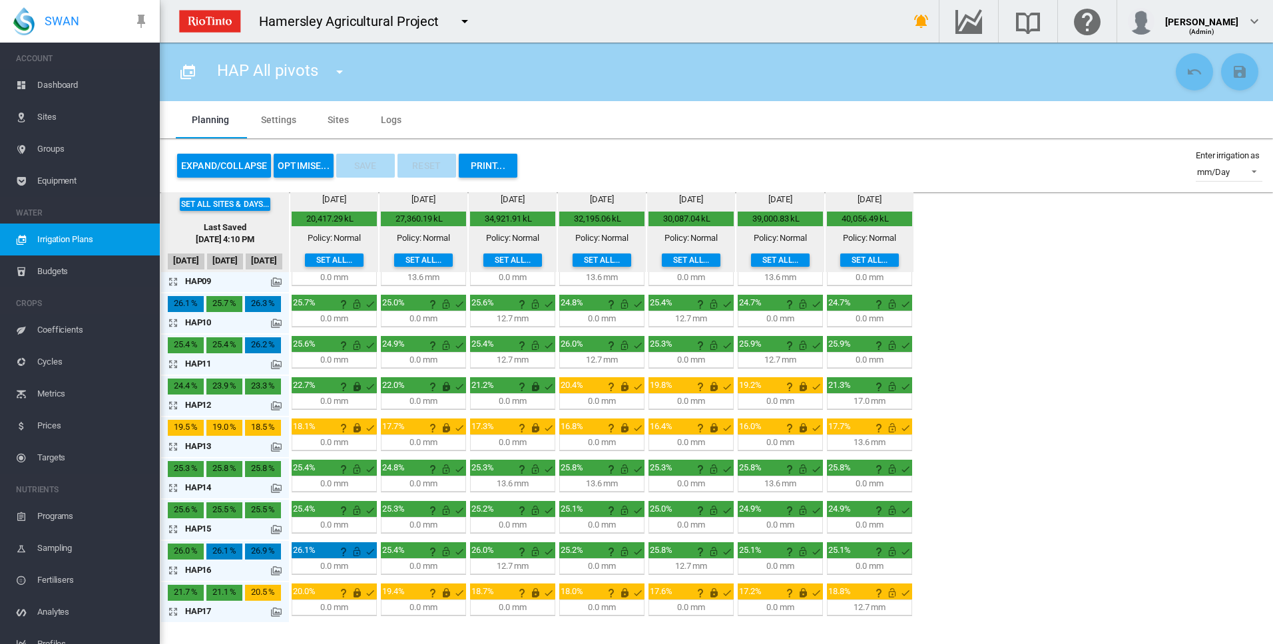
drag, startPoint x: 171, startPoint y: 485, endPoint x: 180, endPoint y: 485, distance: 9.3
click at [172, 486] on md-icon "icon-arrow-expand" at bounding box center [176, 488] width 16 height 16
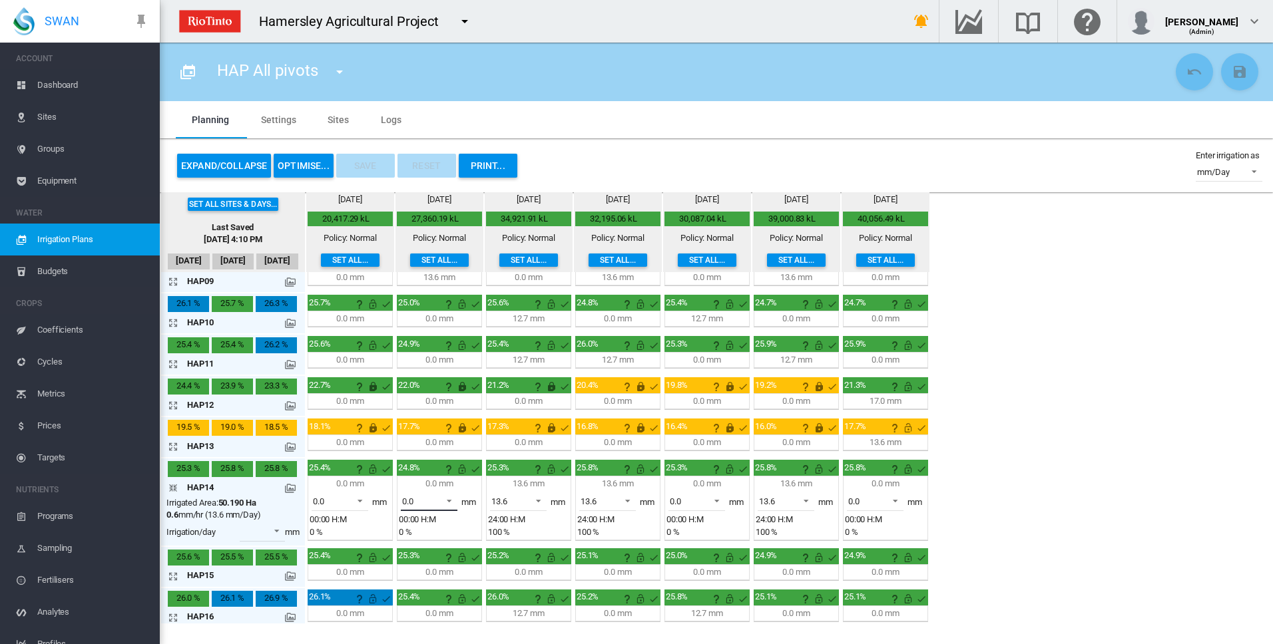
click at [448, 500] on span at bounding box center [445, 500] width 16 height 12
click at [435, 534] on md-option "13.6" at bounding box center [436, 534] width 91 height 32
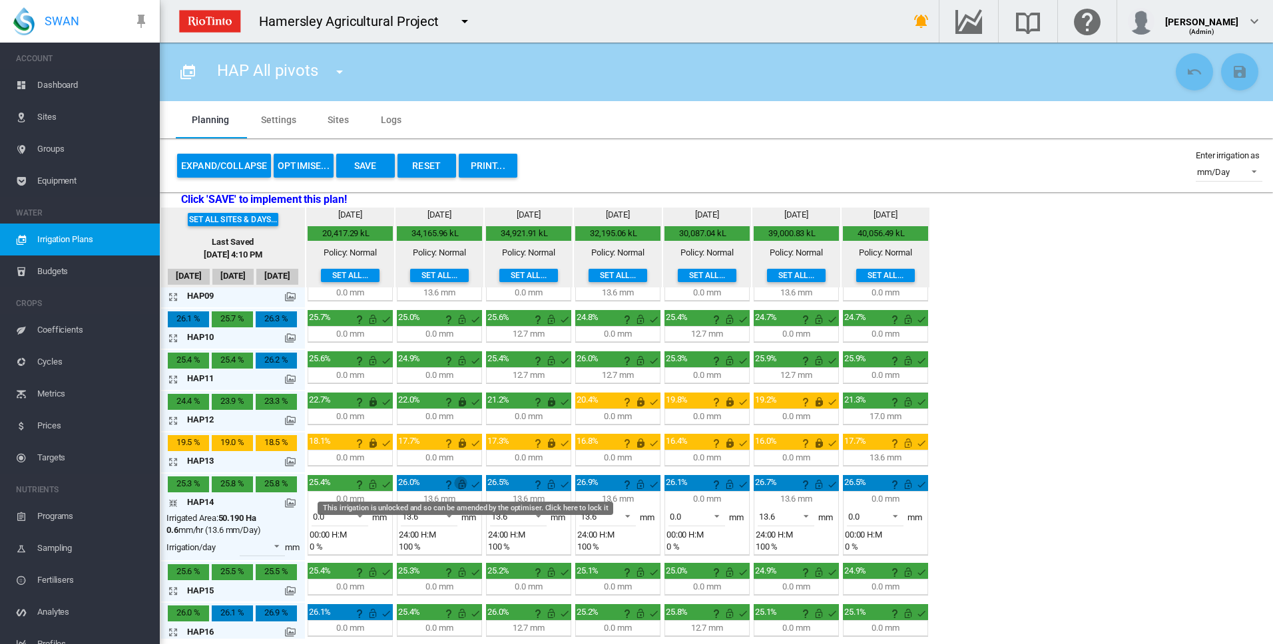
click at [463, 485] on md-icon "This irrigation is unlocked and so can be amended by the optimiser. Click here …" at bounding box center [462, 485] width 16 height 16
click at [540, 514] on span at bounding box center [534, 515] width 16 height 12
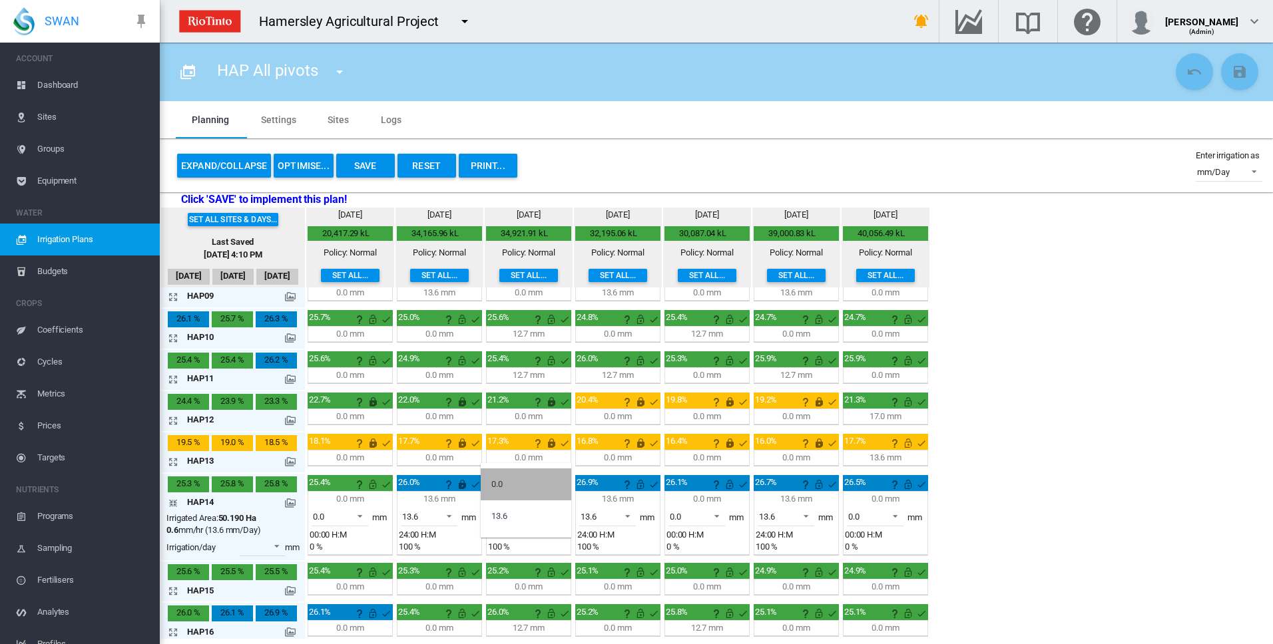
click at [518, 483] on md-option "0.0" at bounding box center [526, 485] width 91 height 32
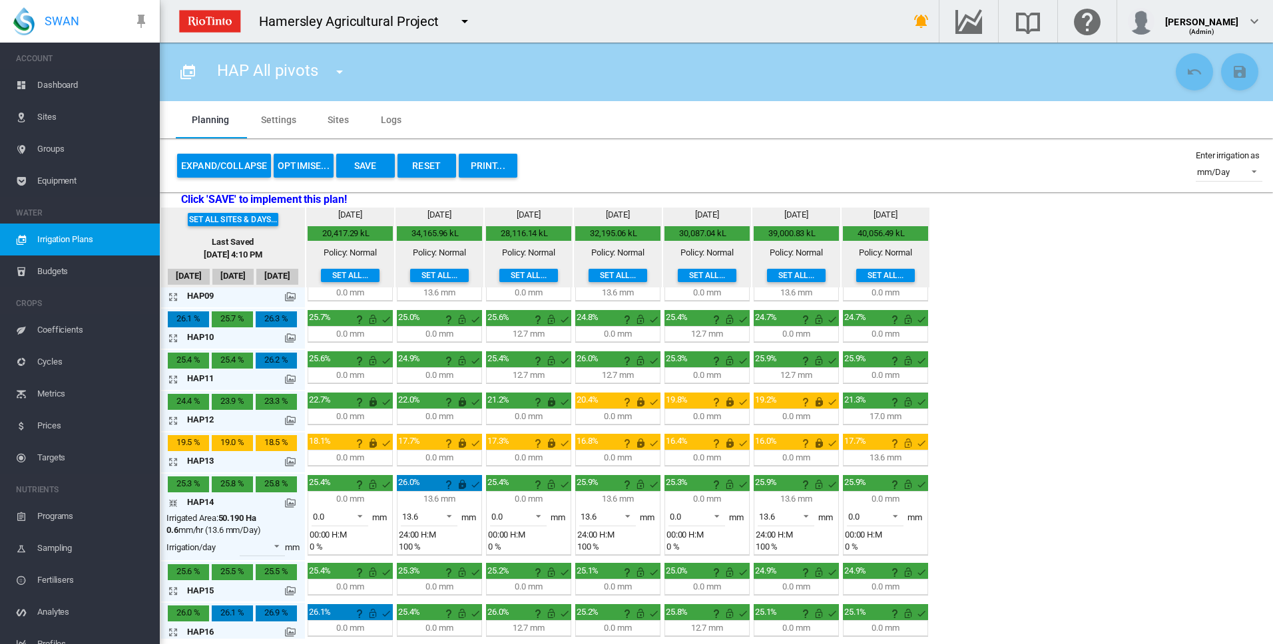
click at [175, 502] on md-icon "icon-arrow-collapse" at bounding box center [176, 503] width 16 height 16
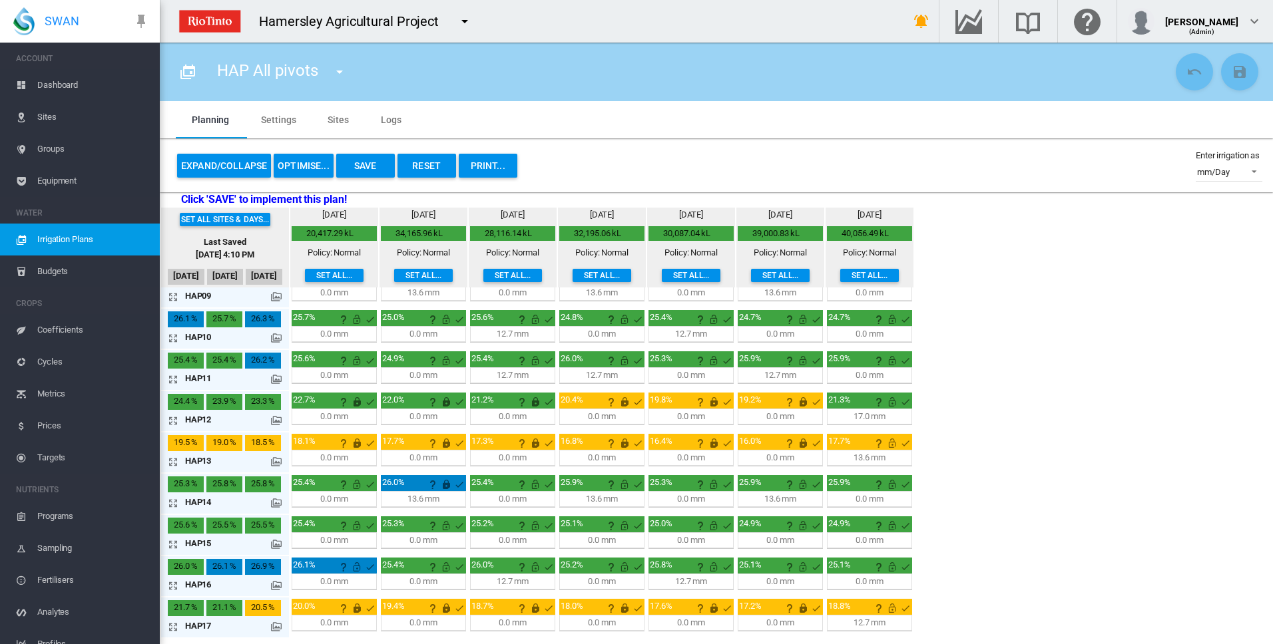
click at [308, 164] on button "OPTIMISE..." at bounding box center [304, 166] width 60 height 24
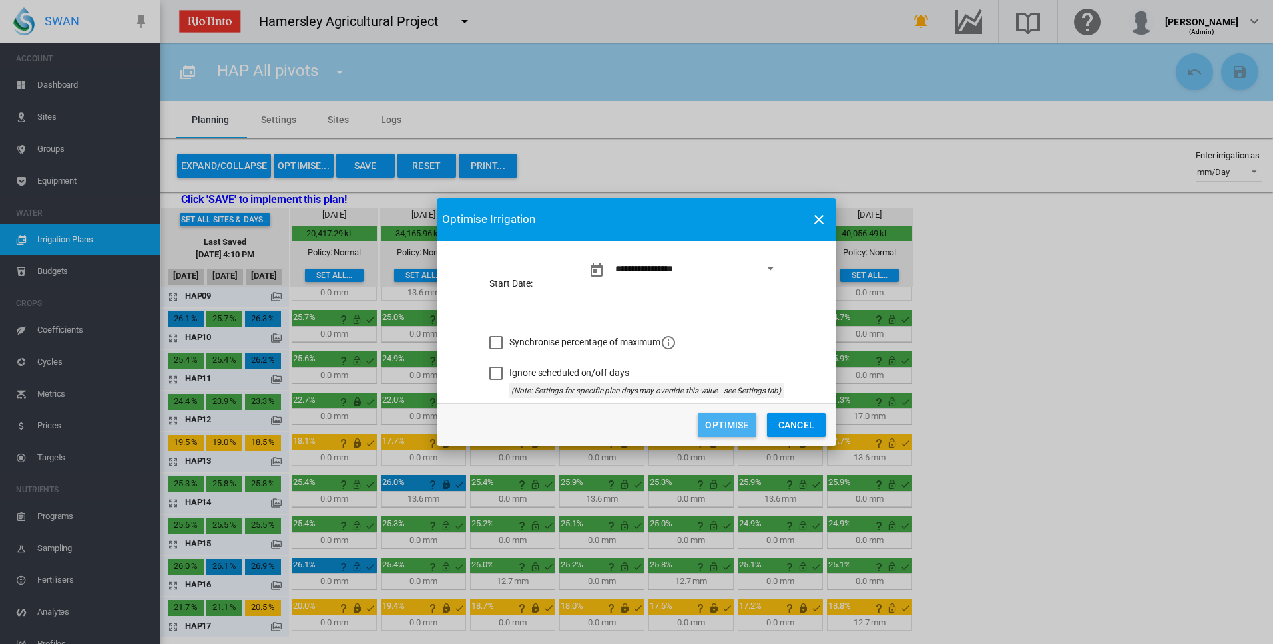
click at [721, 427] on button "Optimise" at bounding box center [726, 425] width 59 height 24
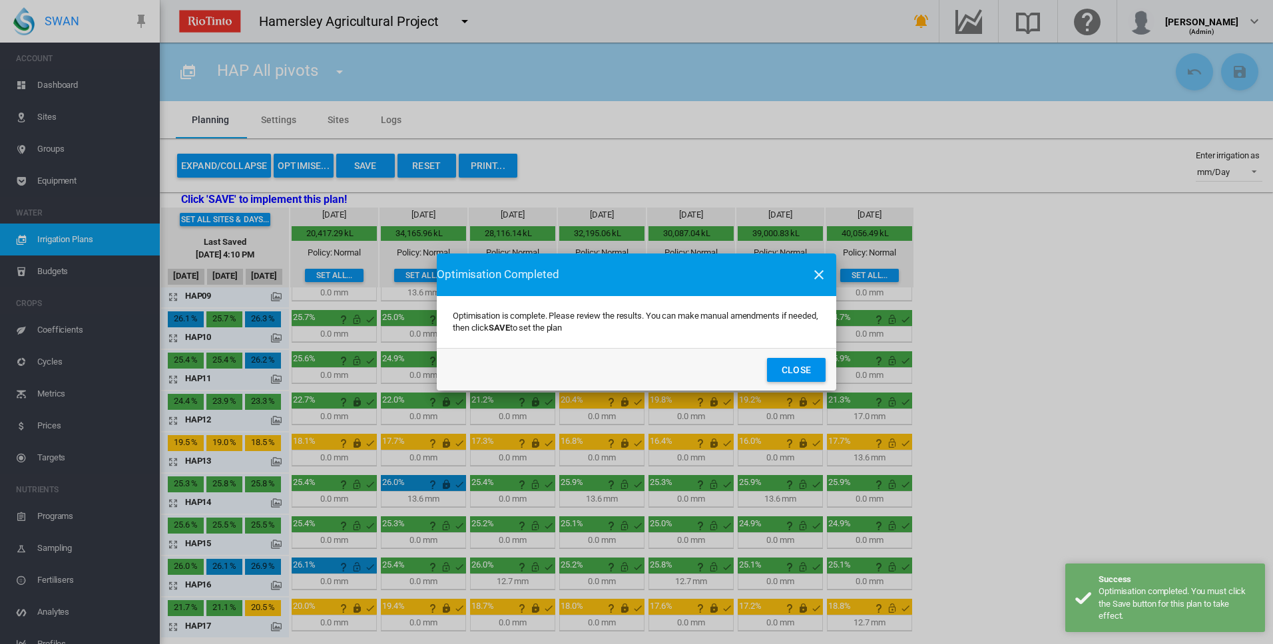
click at [795, 369] on button "Close" at bounding box center [796, 370] width 59 height 24
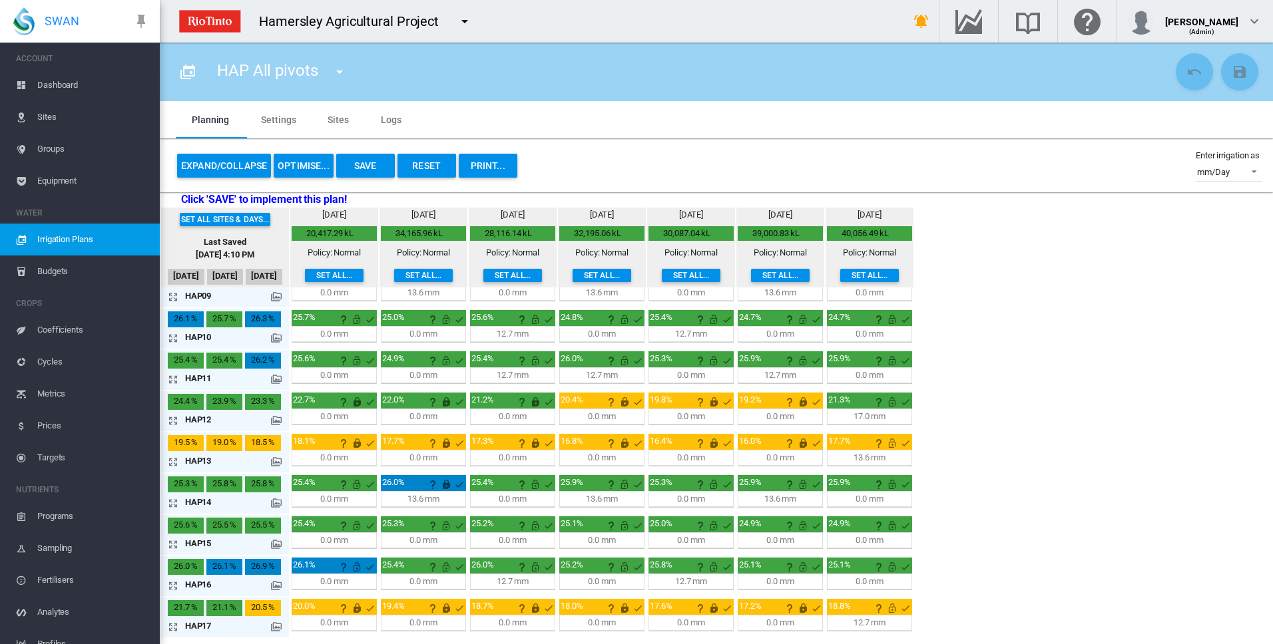
click at [373, 164] on button "Save" at bounding box center [365, 166] width 59 height 24
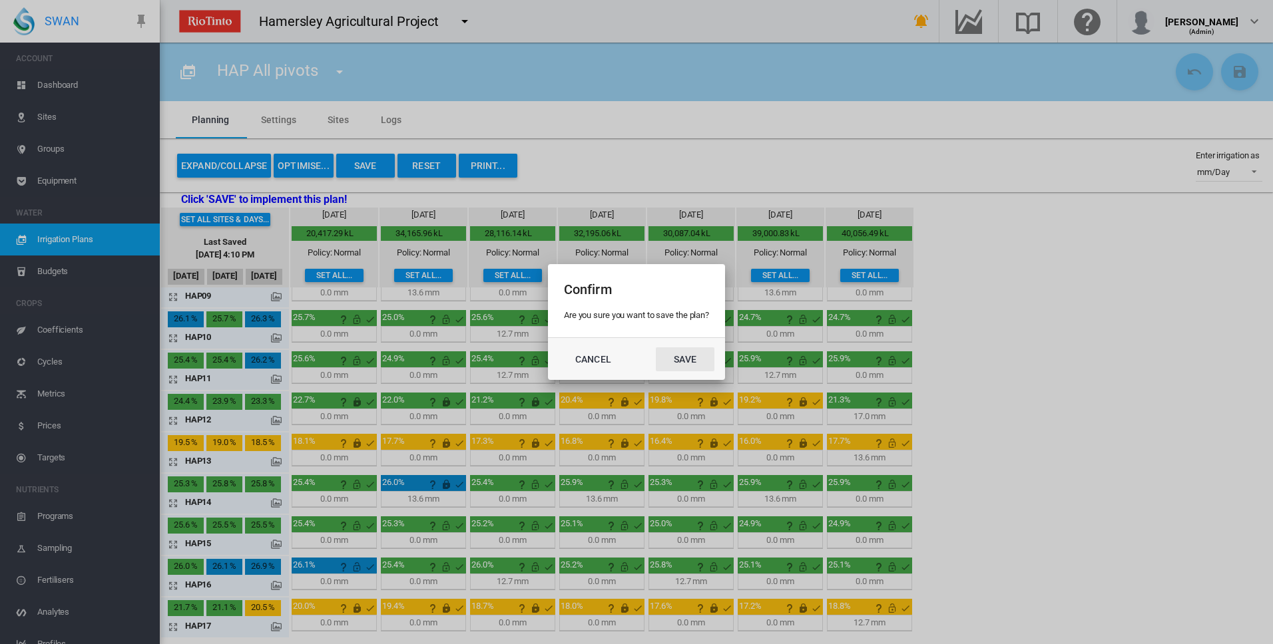
click at [681, 359] on button "Save" at bounding box center [685, 359] width 59 height 24
